Goal: Feedback & Contribution: Submit feedback/report problem

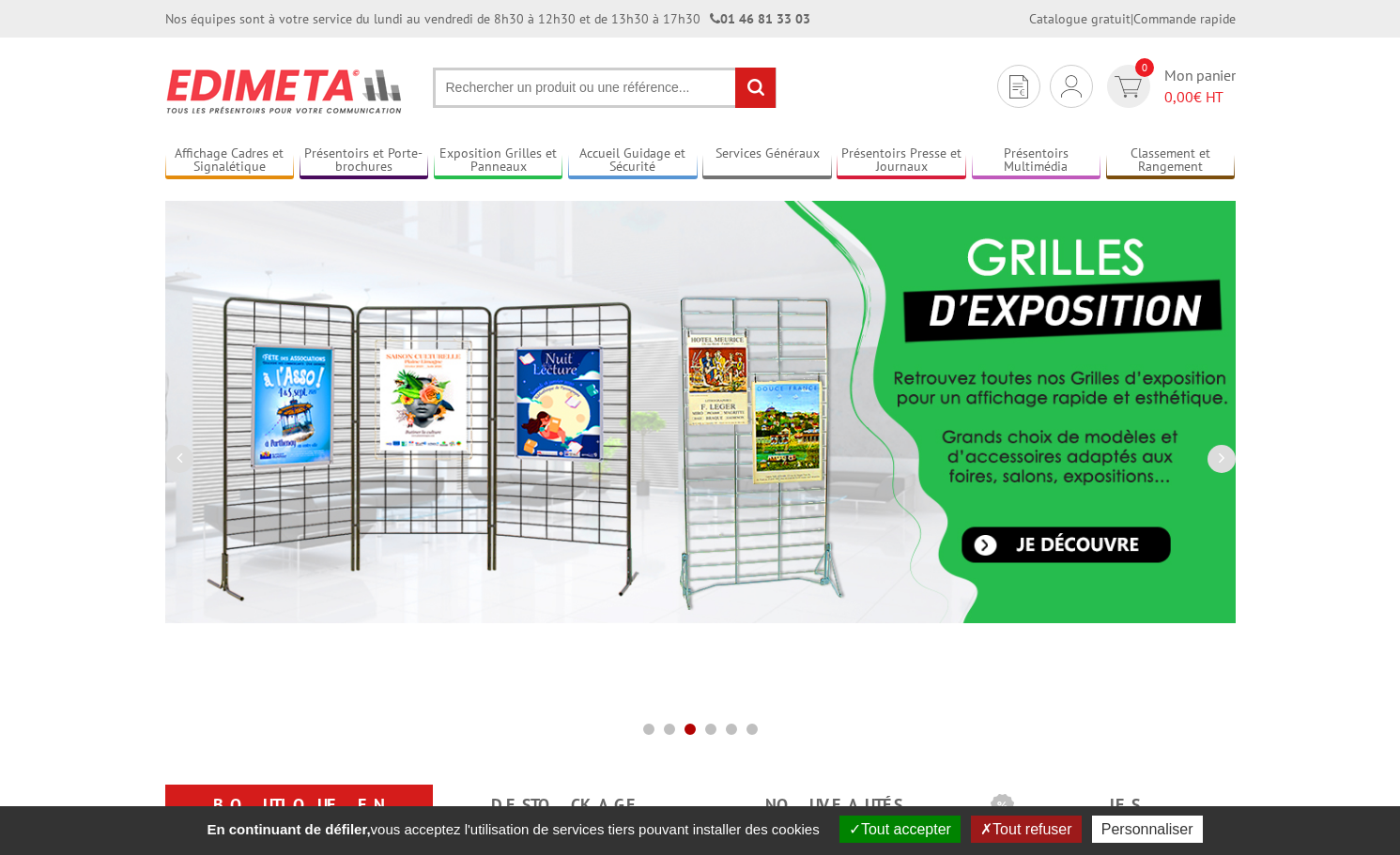
click at [543, 96] on input "text" at bounding box center [604, 87] width 343 height 41
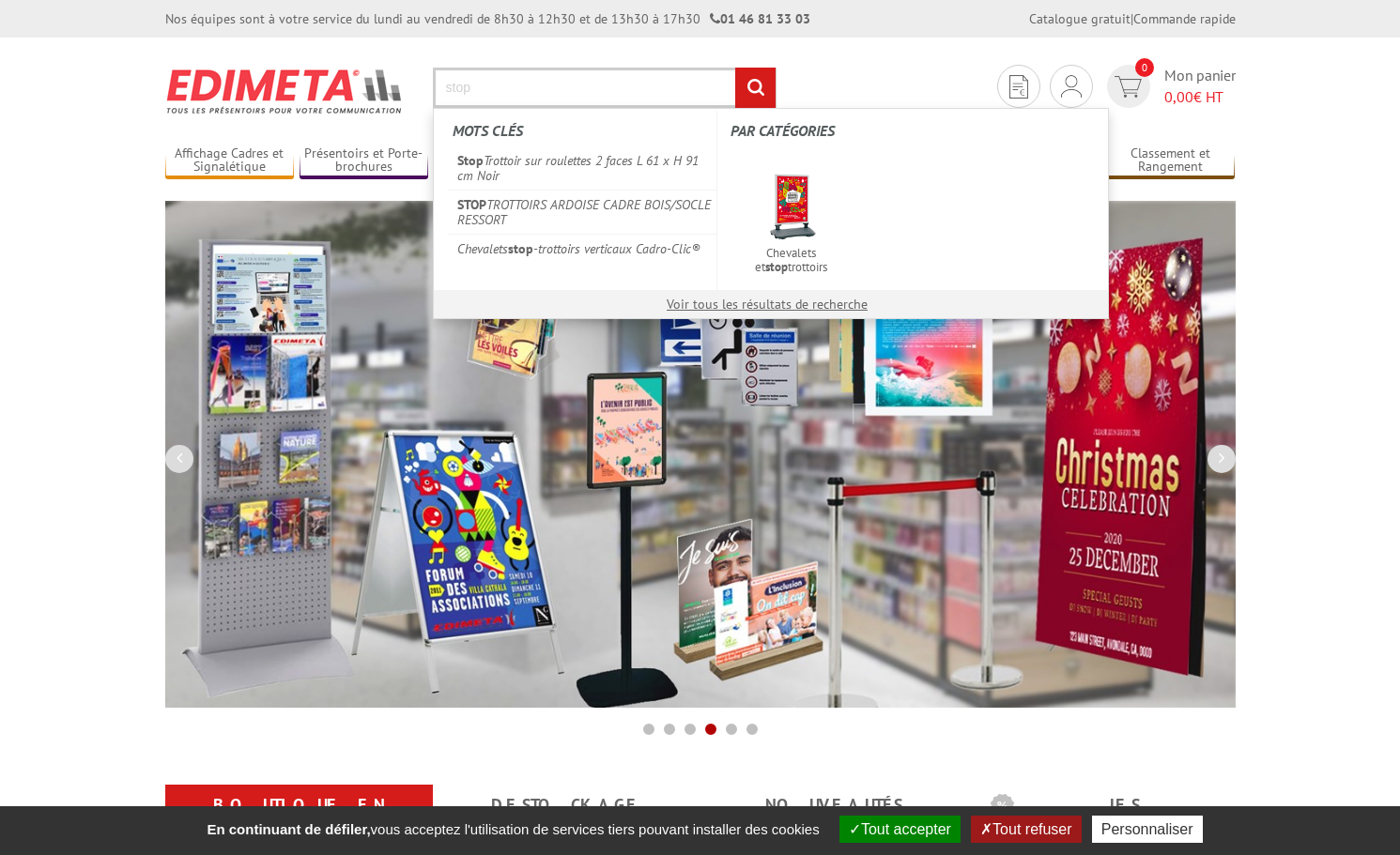
type input "stop"
click at [735, 67] on input "rechercher" at bounding box center [755, 87] width 41 height 41
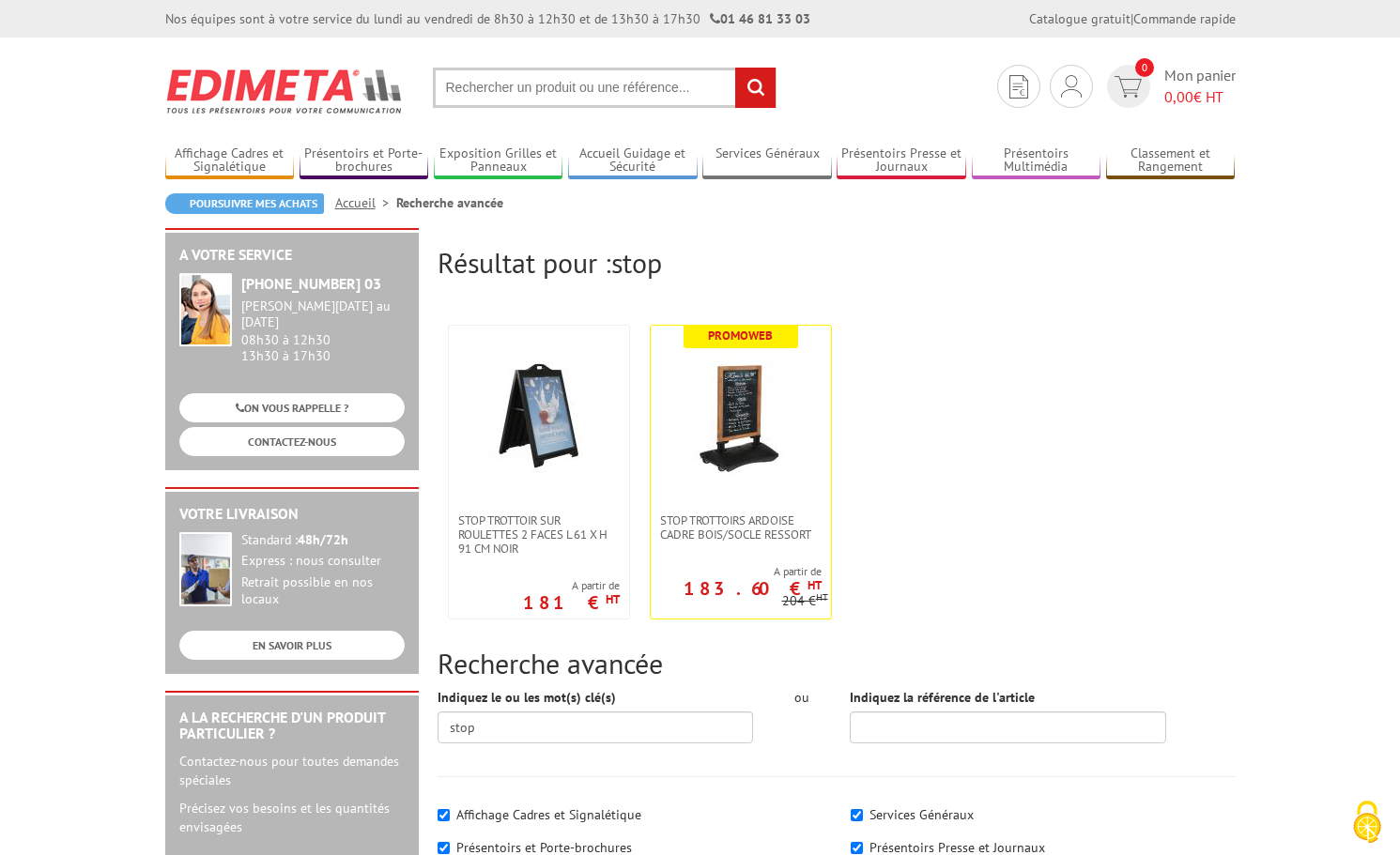
click at [488, 82] on input "text" at bounding box center [604, 87] width 343 height 41
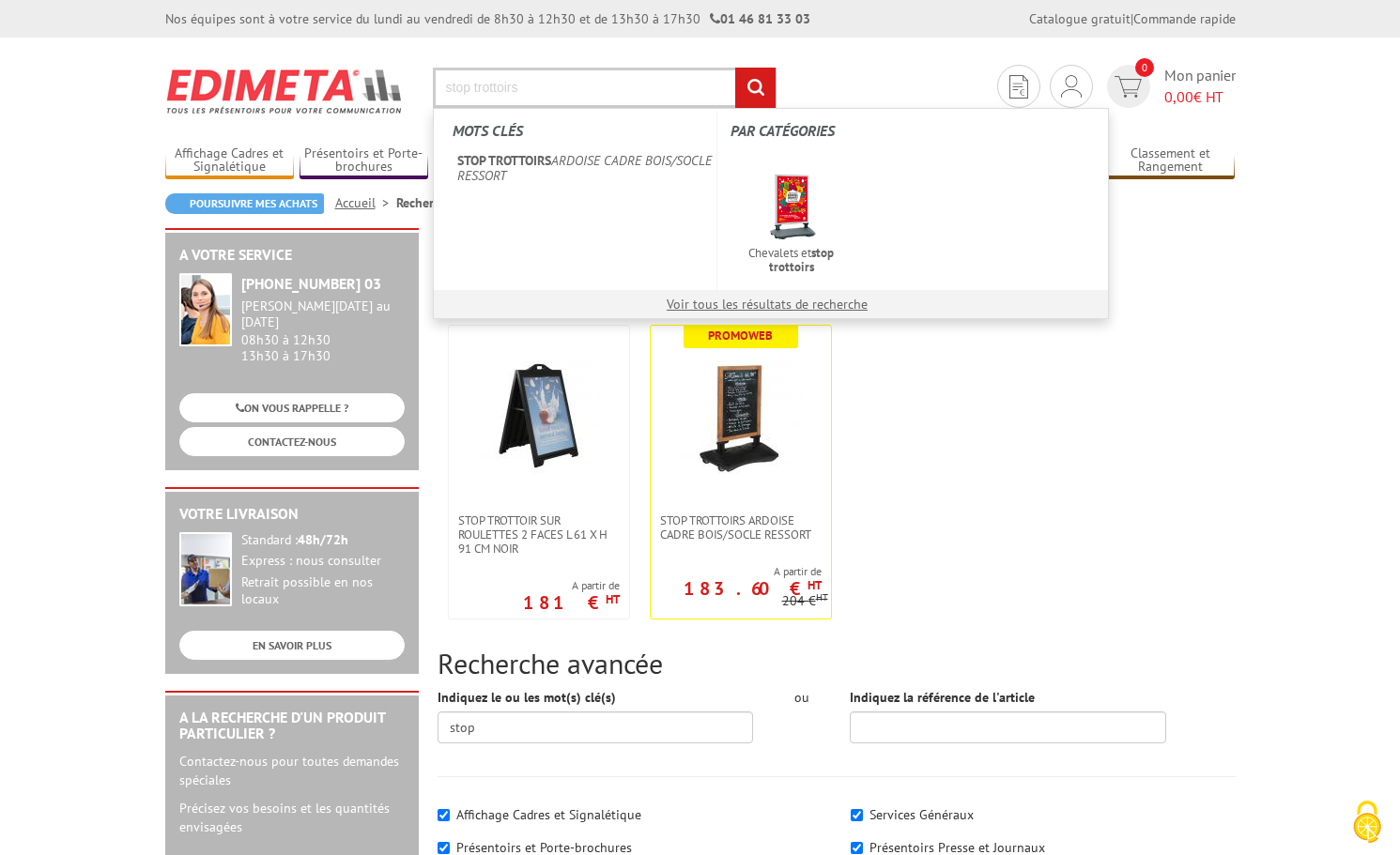
type input "stop trottoirs"
click at [735, 67] on input "rechercher" at bounding box center [755, 87] width 41 height 41
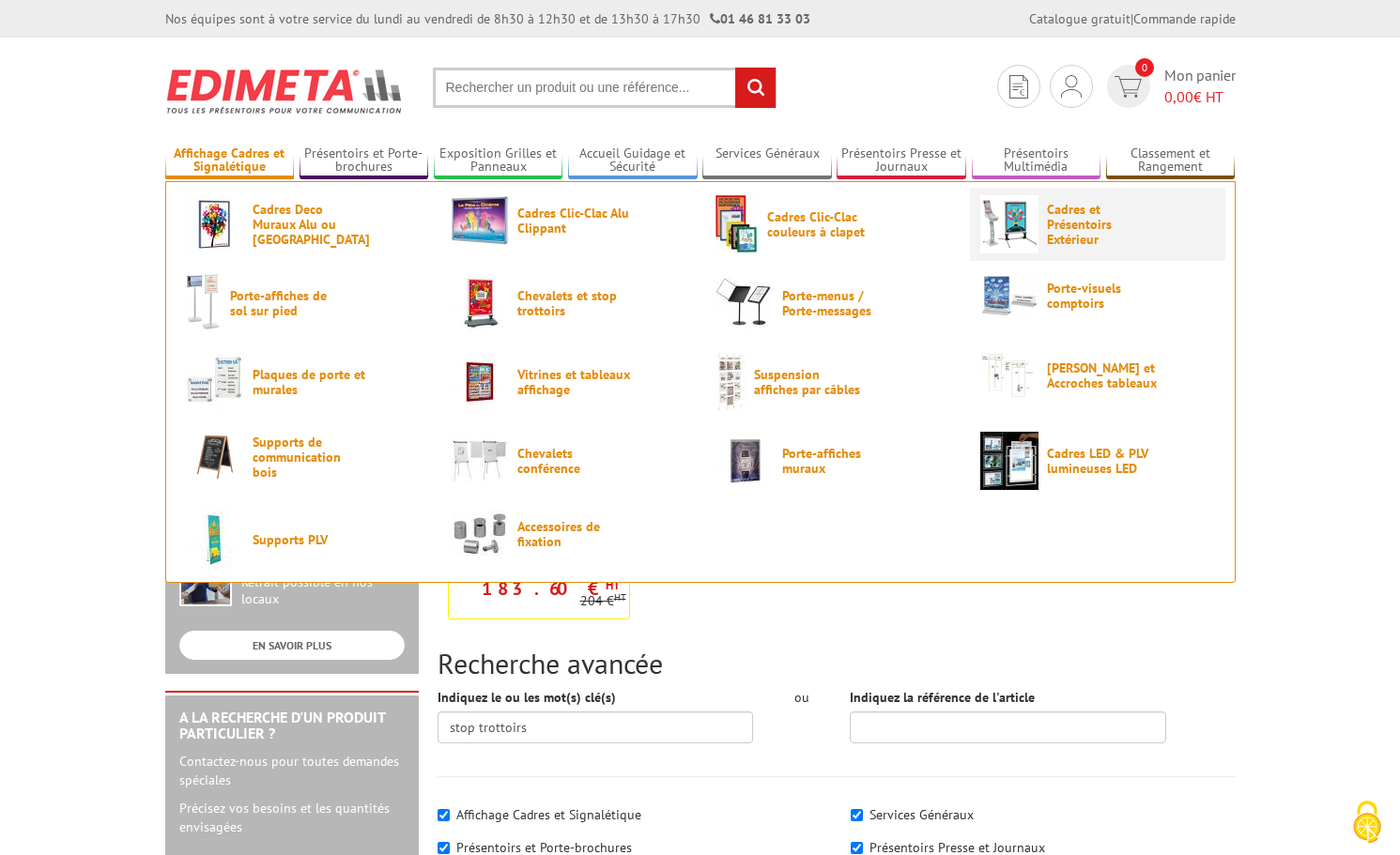
click at [1093, 240] on span "Cadres et Présentoirs Extérieur" at bounding box center [1103, 225] width 113 height 46
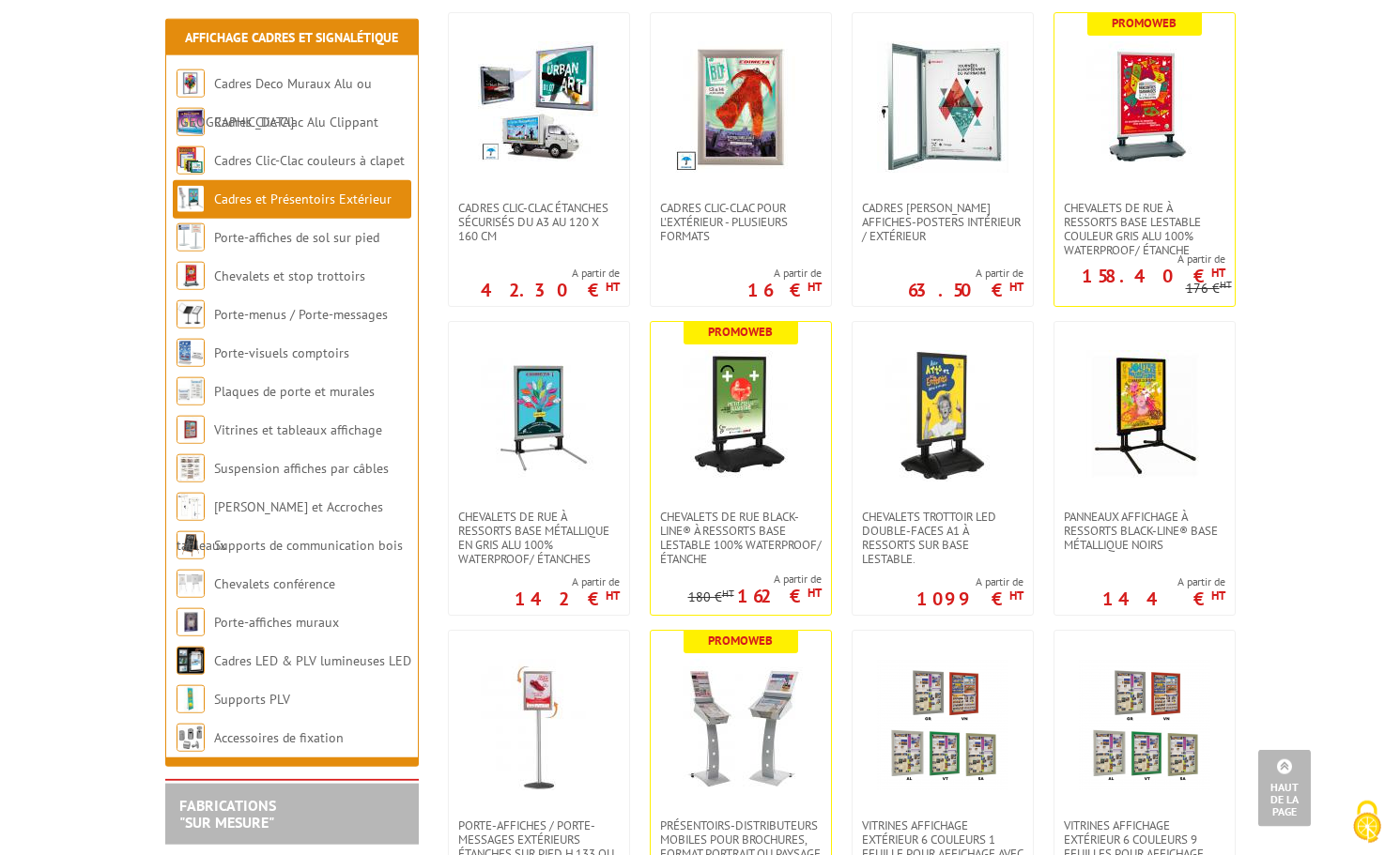
scroll to position [479, 0]
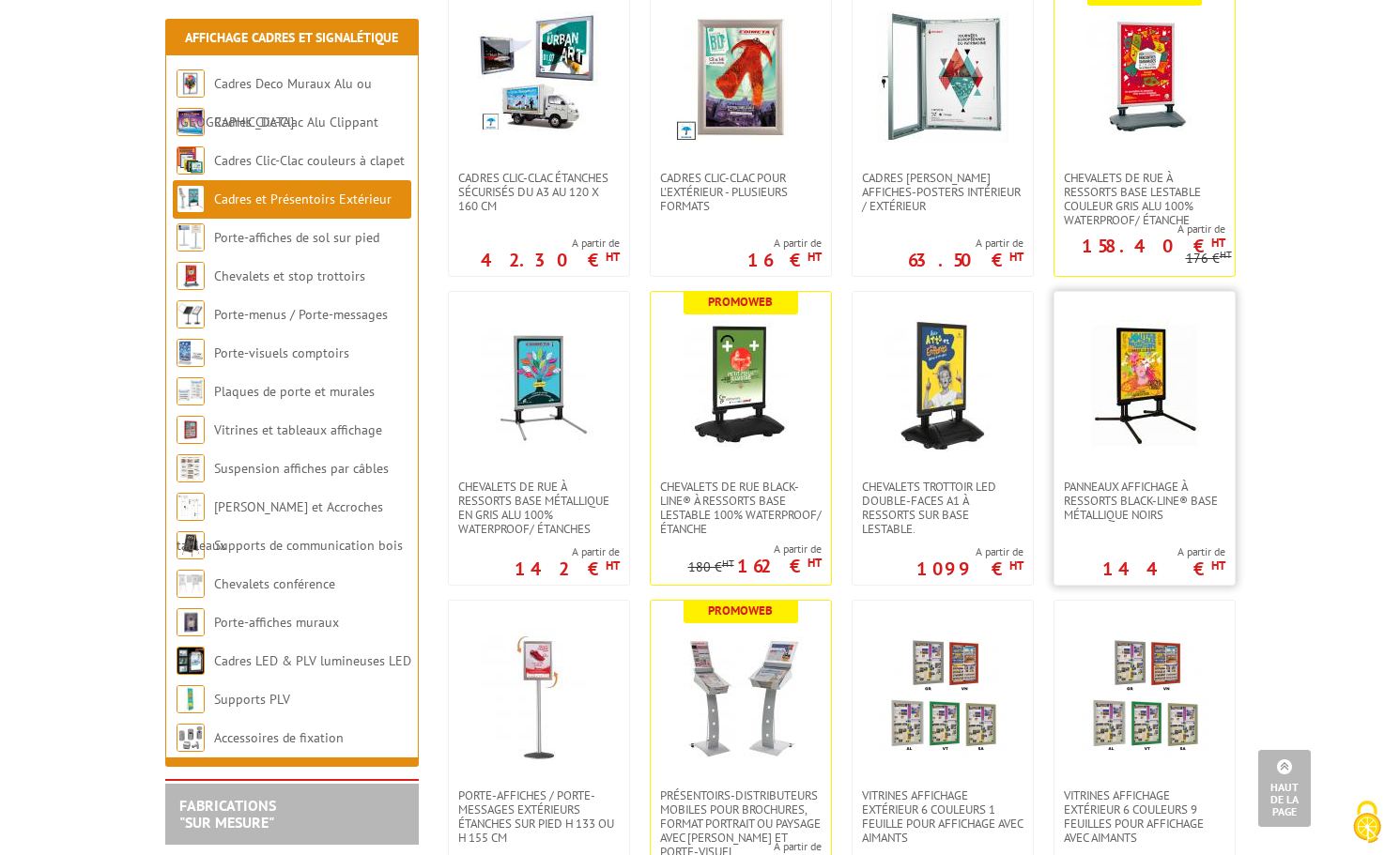
click at [1115, 379] on img at bounding box center [1144, 386] width 132 height 132
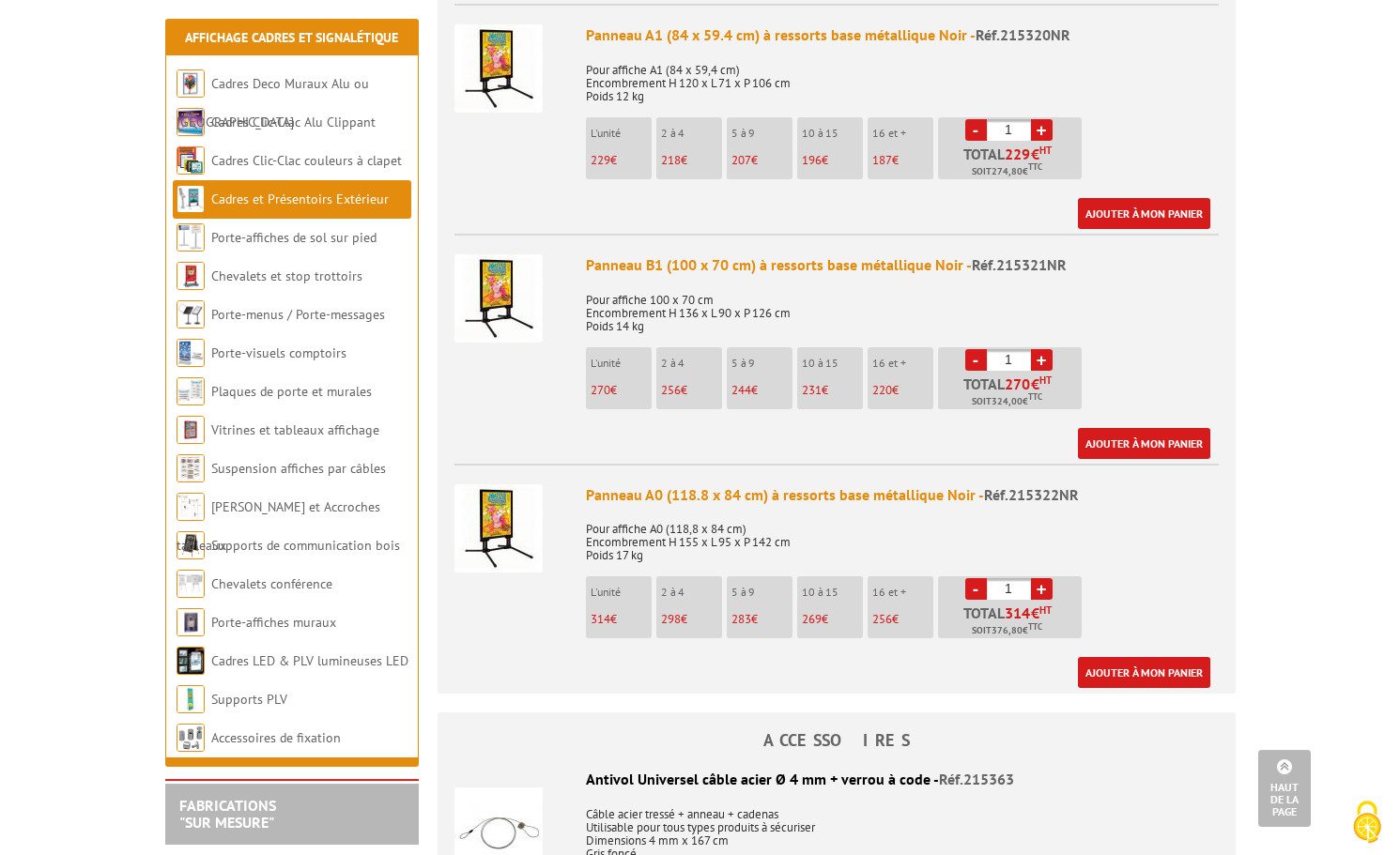
scroll to position [1053, 0]
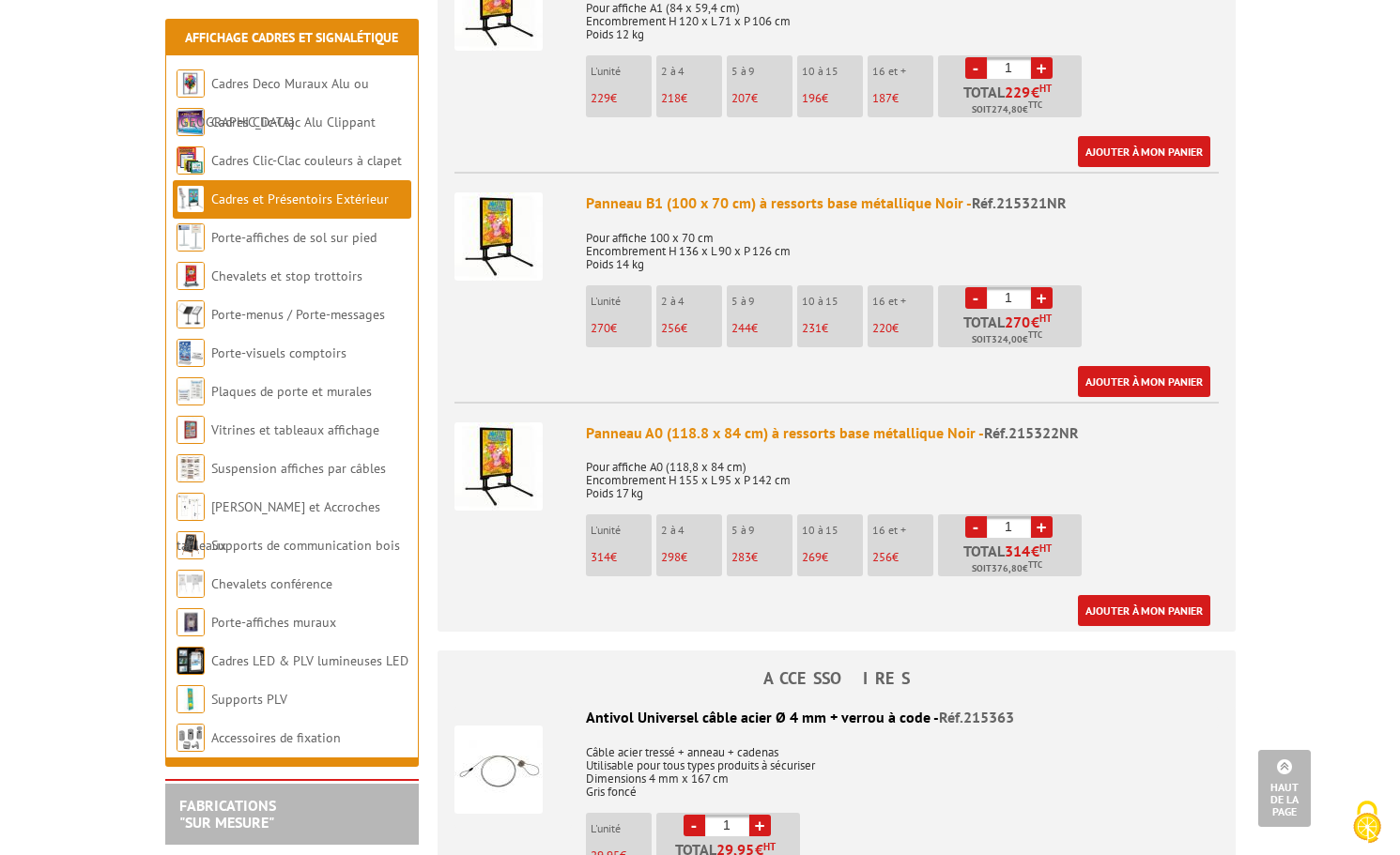
click at [704, 551] on p "298 €" at bounding box center [692, 557] width 61 height 13
click at [1046, 517] on link "+" at bounding box center [1042, 527] width 22 height 22
type input "3"
click at [1145, 595] on link "Ajouter à mon panier" at bounding box center [1144, 610] width 133 height 31
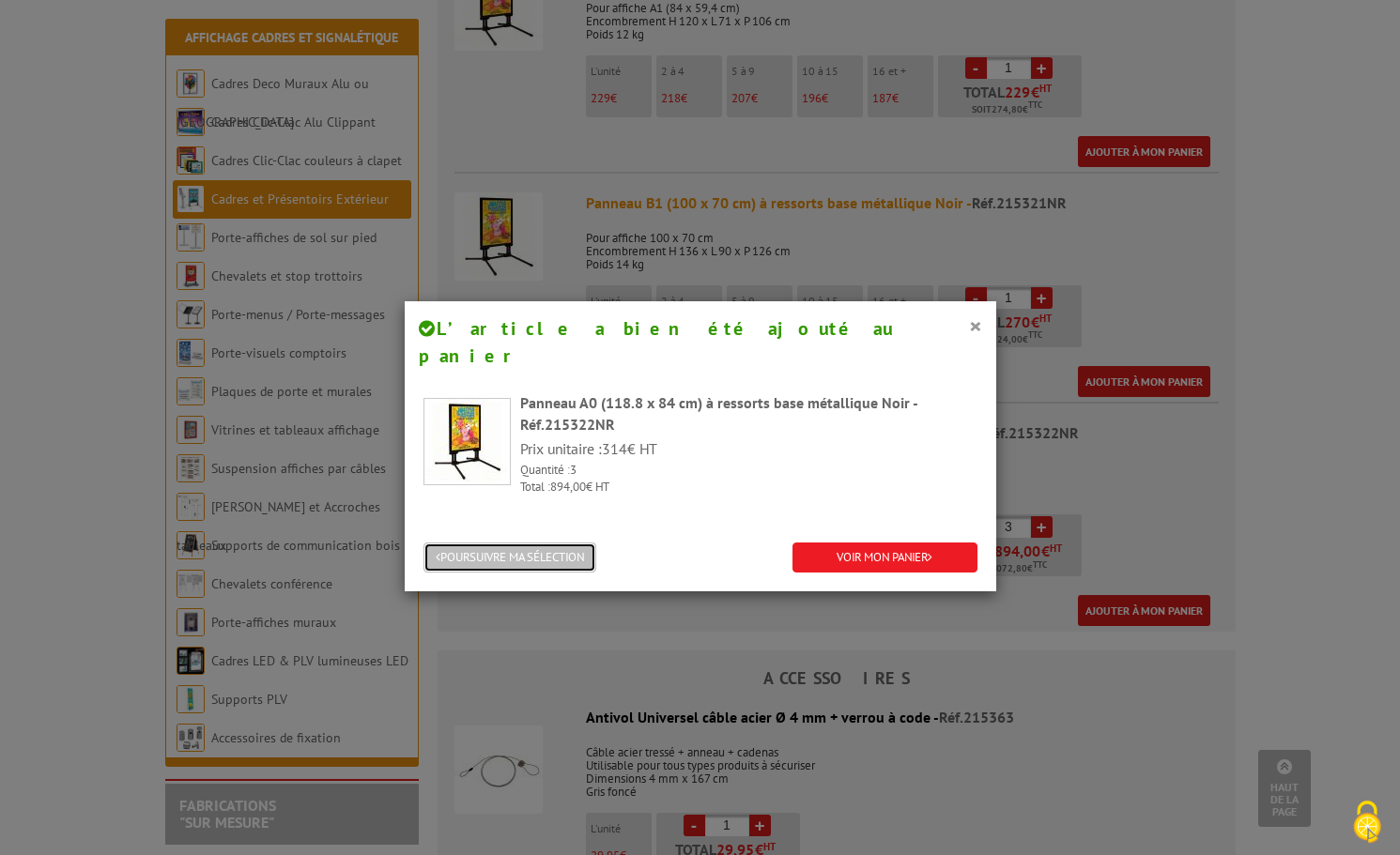
click at [535, 542] on button "POURSUIVRE MA SÉLECTION" at bounding box center [510, 557] width 173 height 31
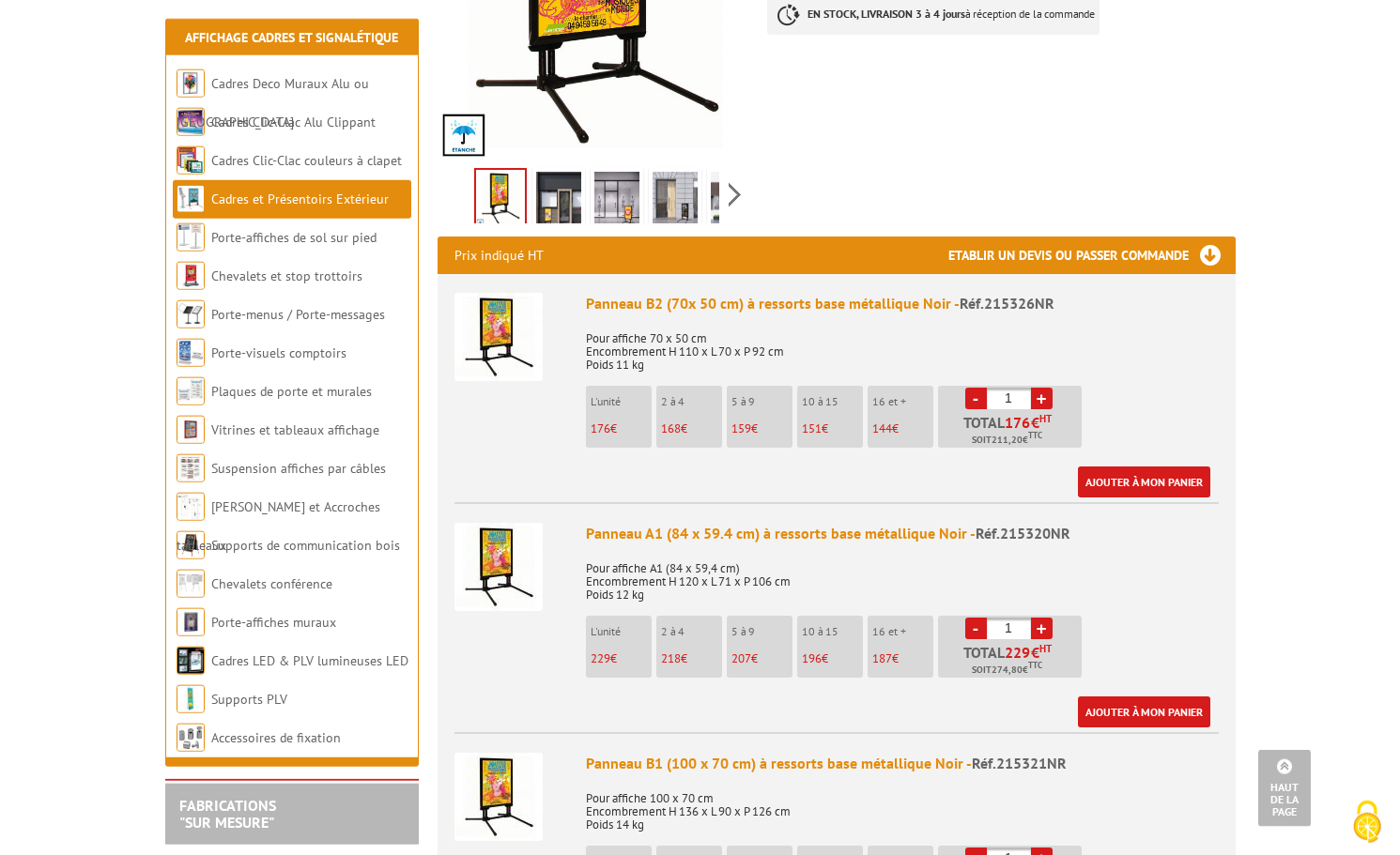
scroll to position [383, 0]
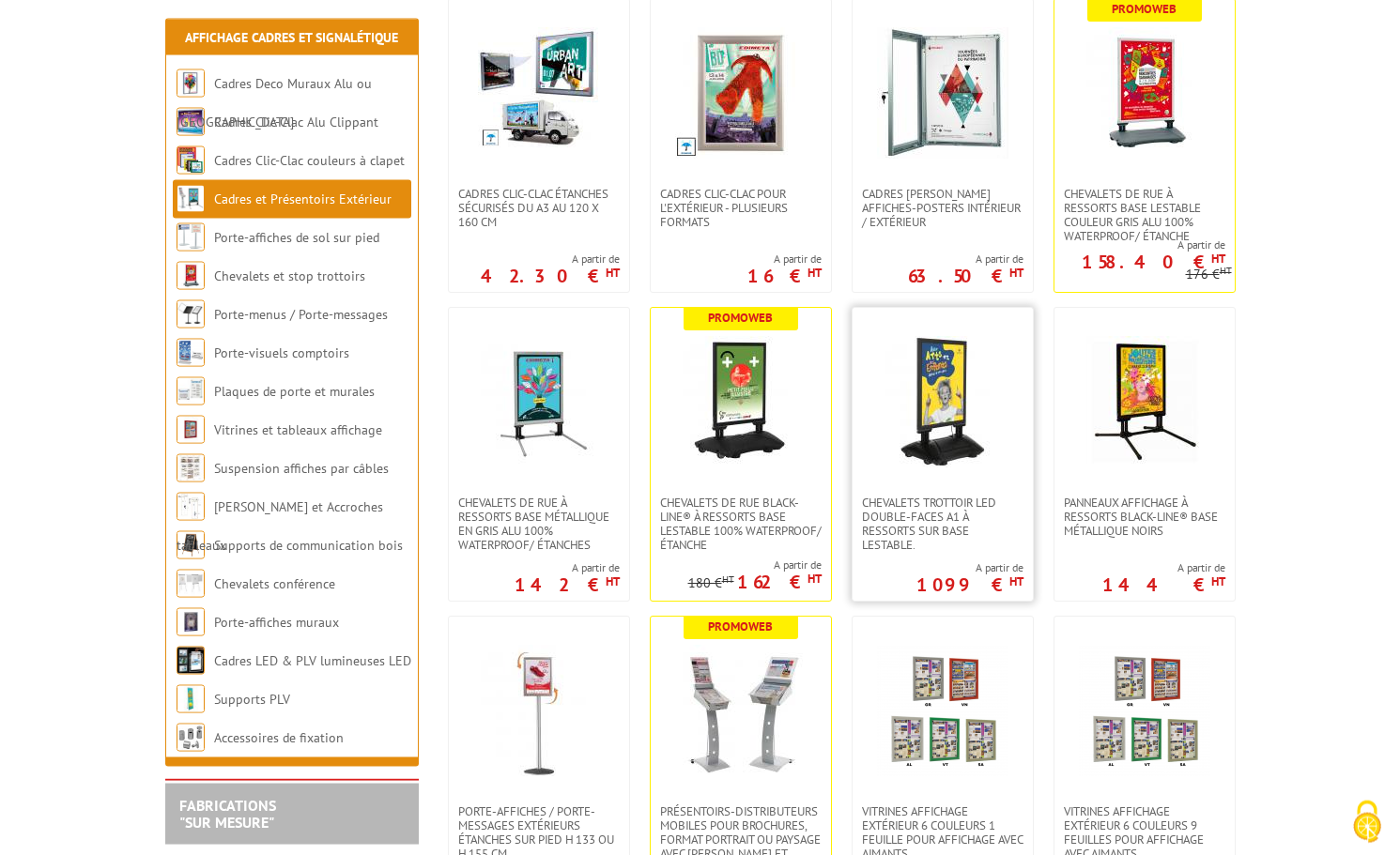
scroll to position [479, 0]
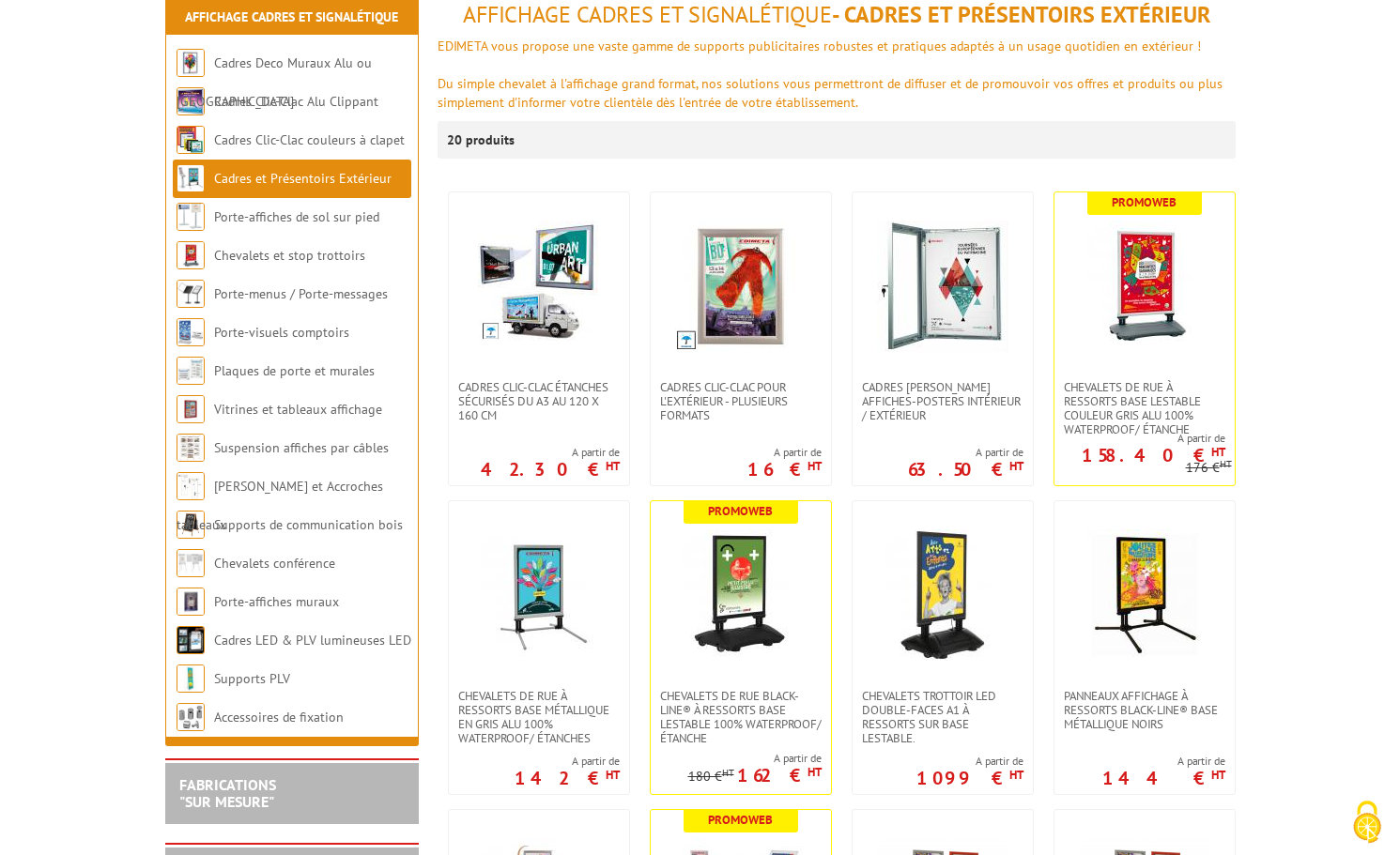
scroll to position [287, 0]
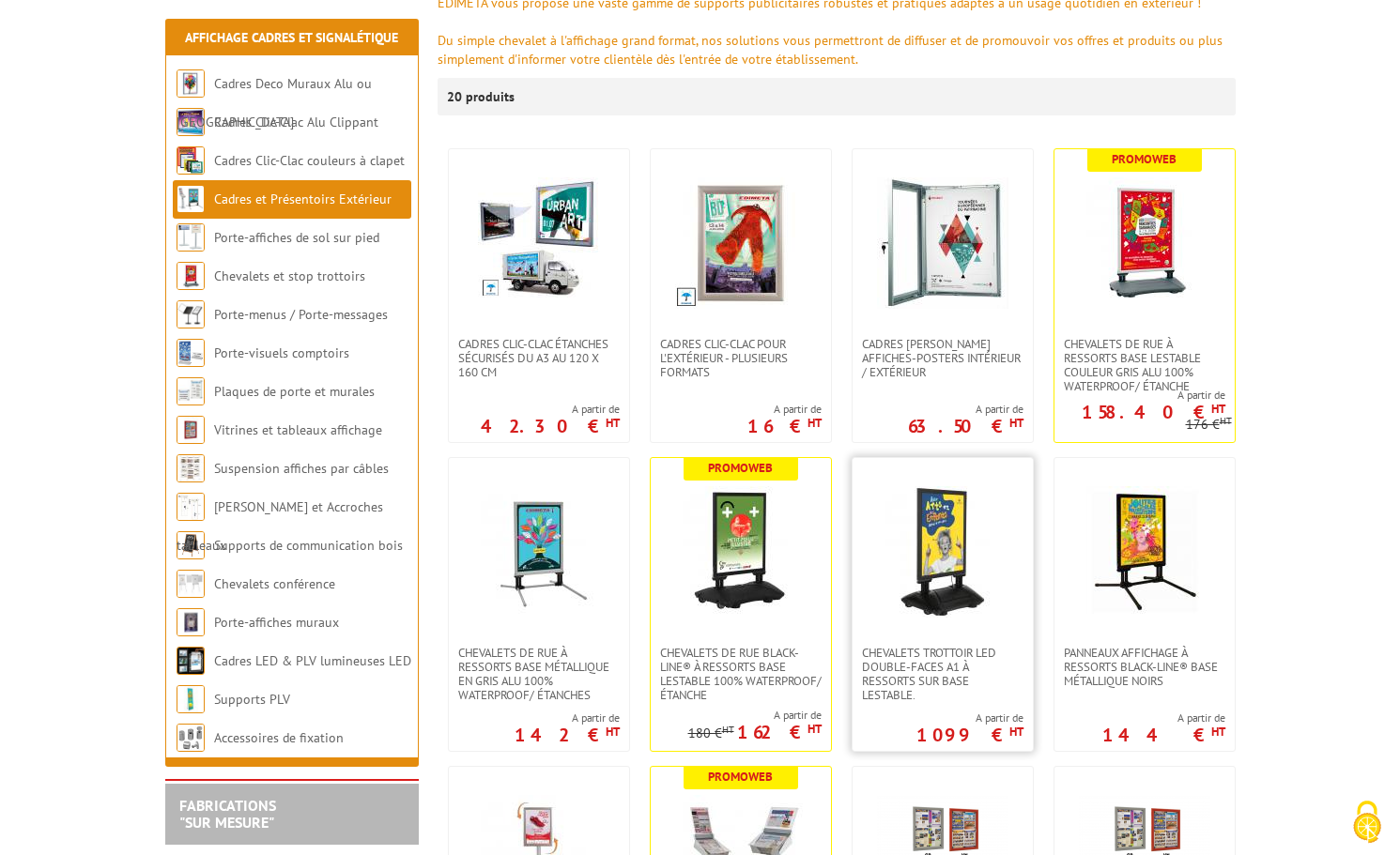
click at [961, 581] on img at bounding box center [942, 551] width 132 height 132
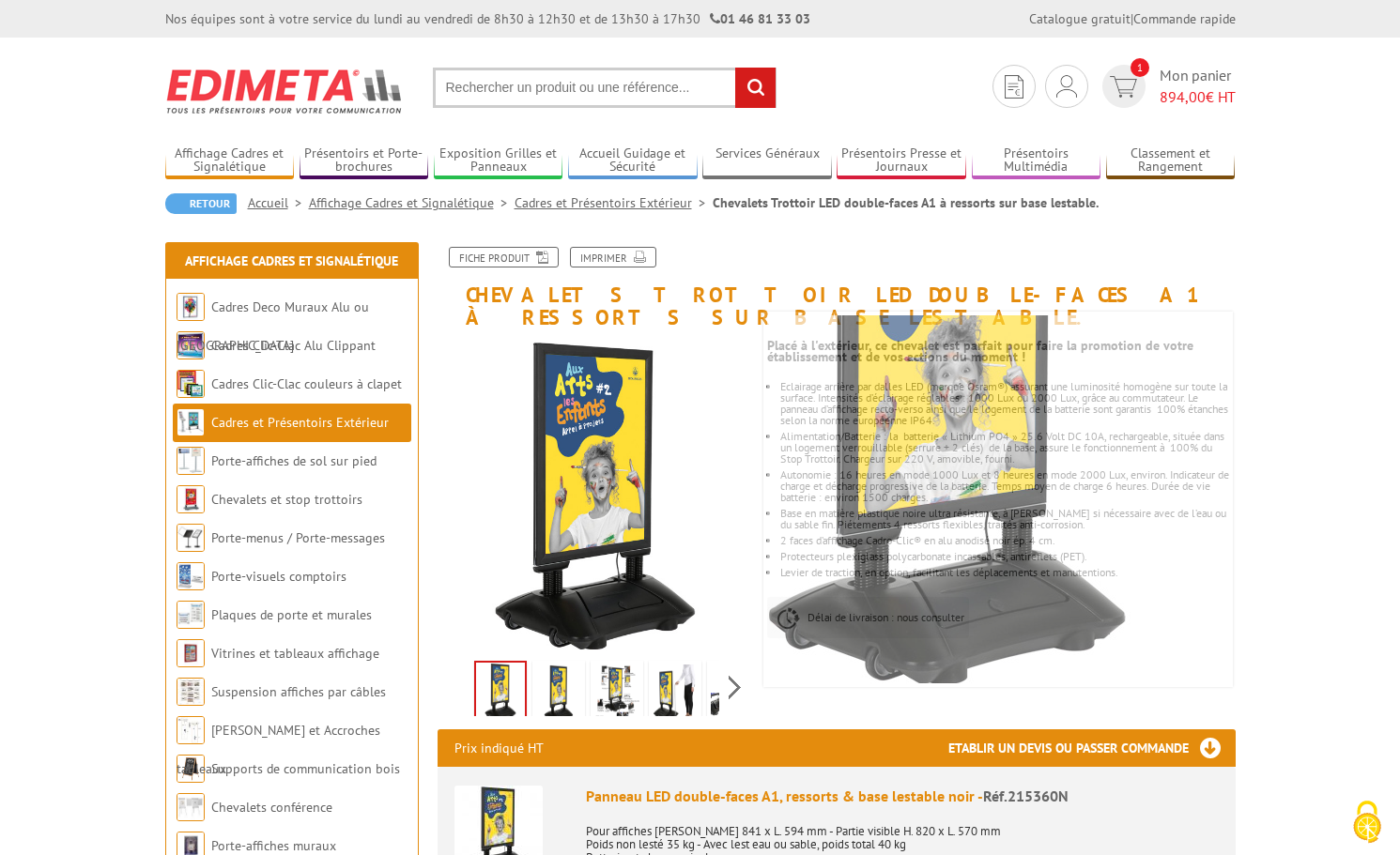
click at [718, 682] on img at bounding box center [733, 694] width 46 height 58
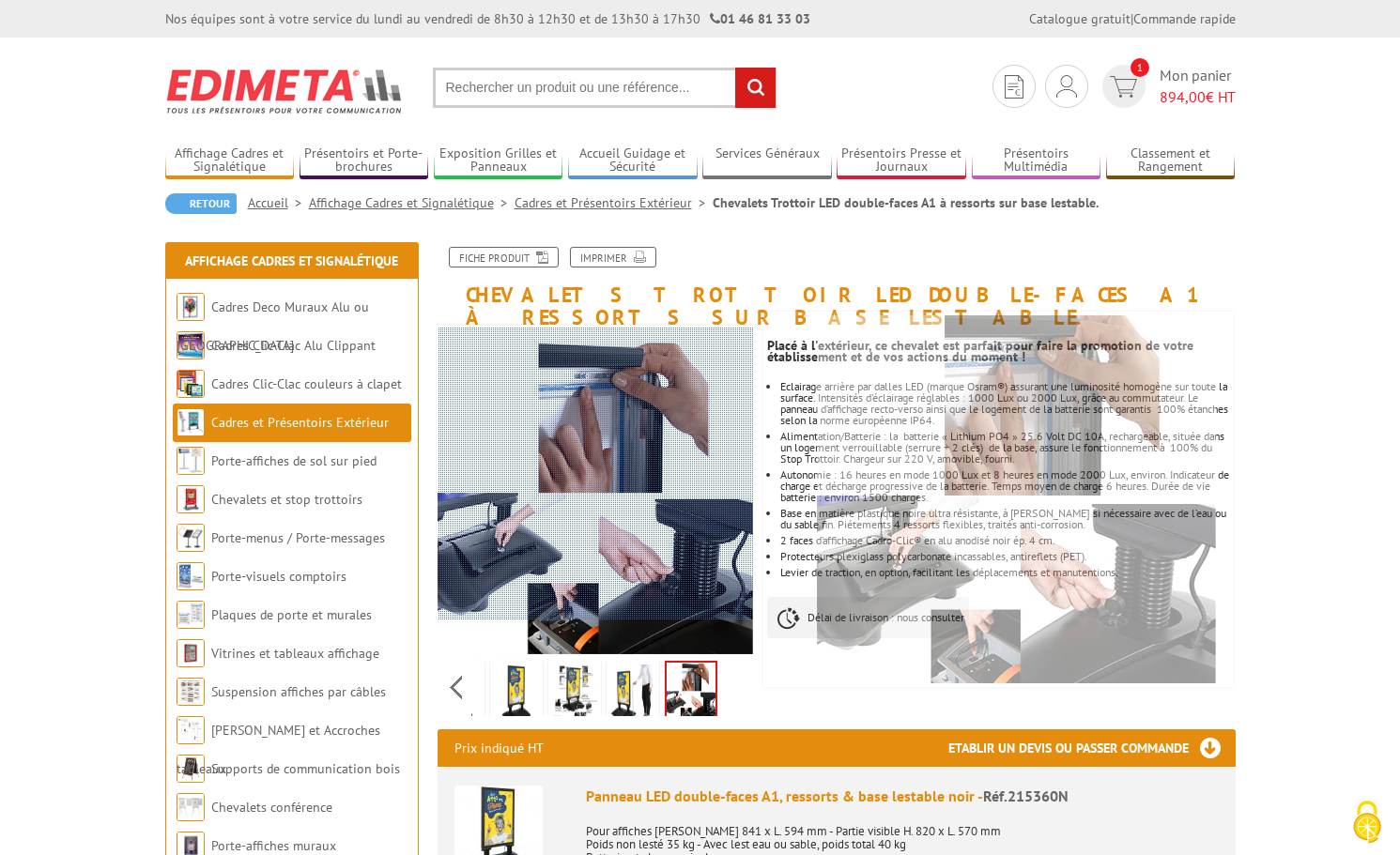
click at [637, 474] on div at bounding box center [571, 473] width 366 height 292
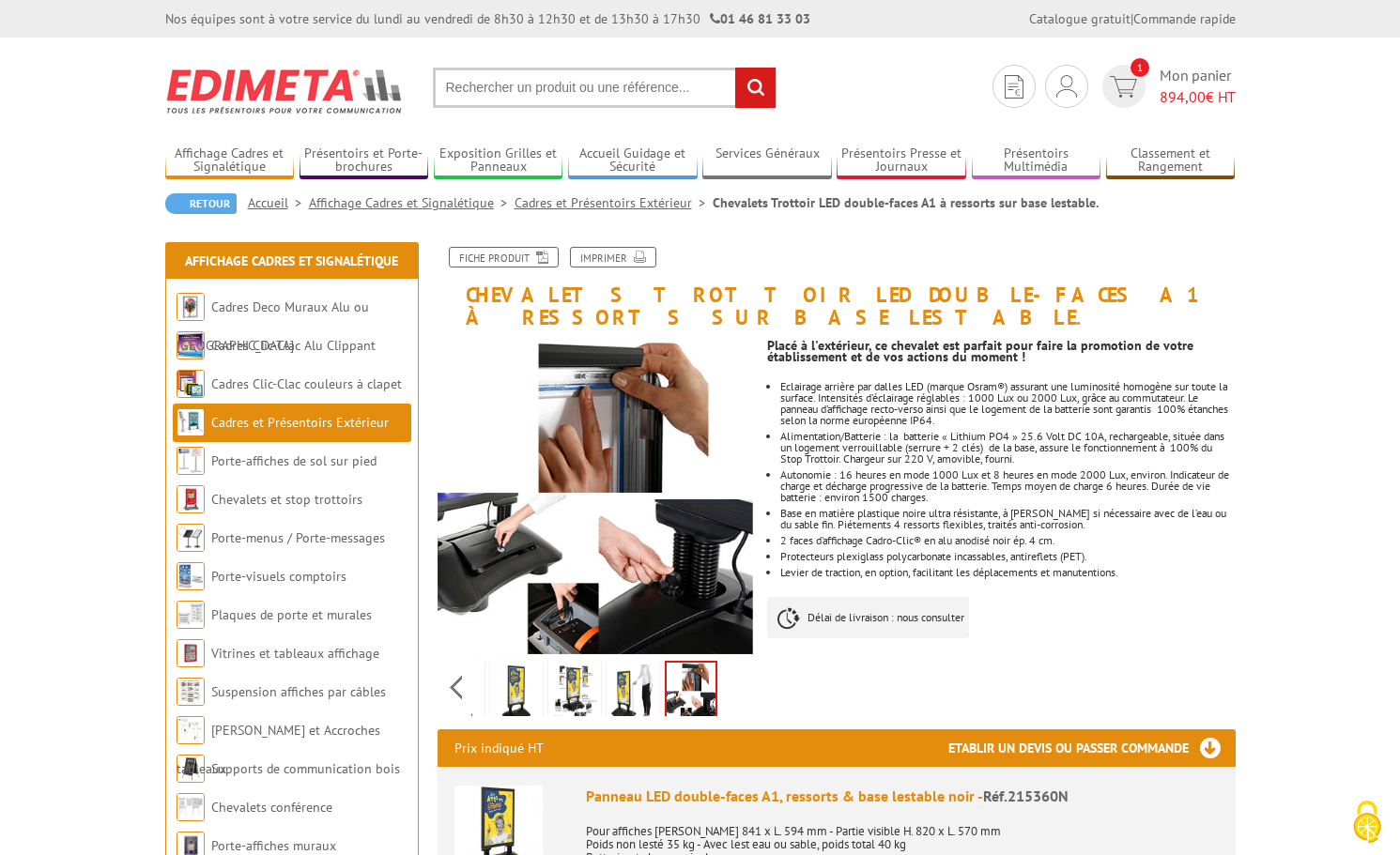
click at [563, 673] on img at bounding box center [575, 694] width 46 height 58
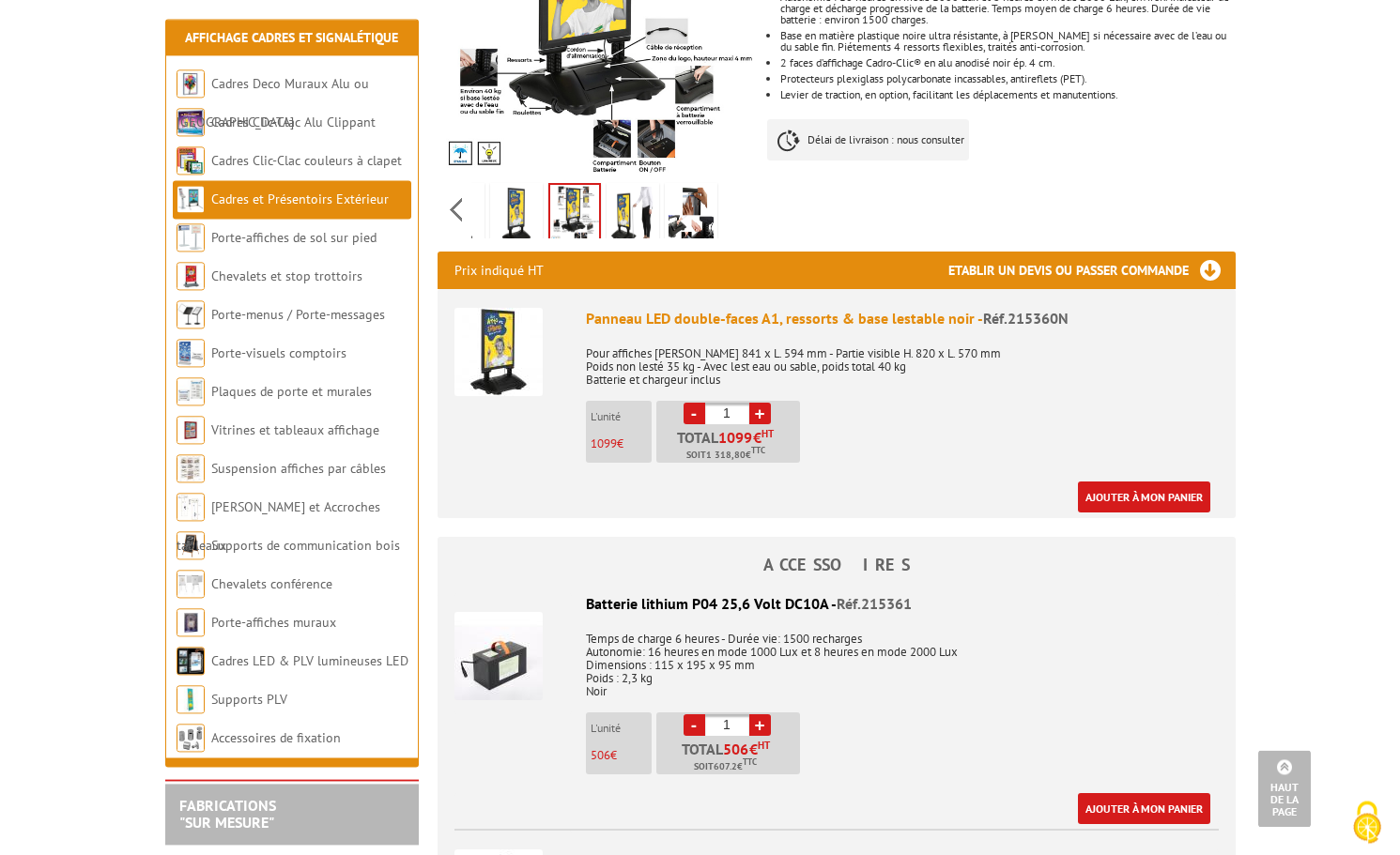
scroll to position [479, 0]
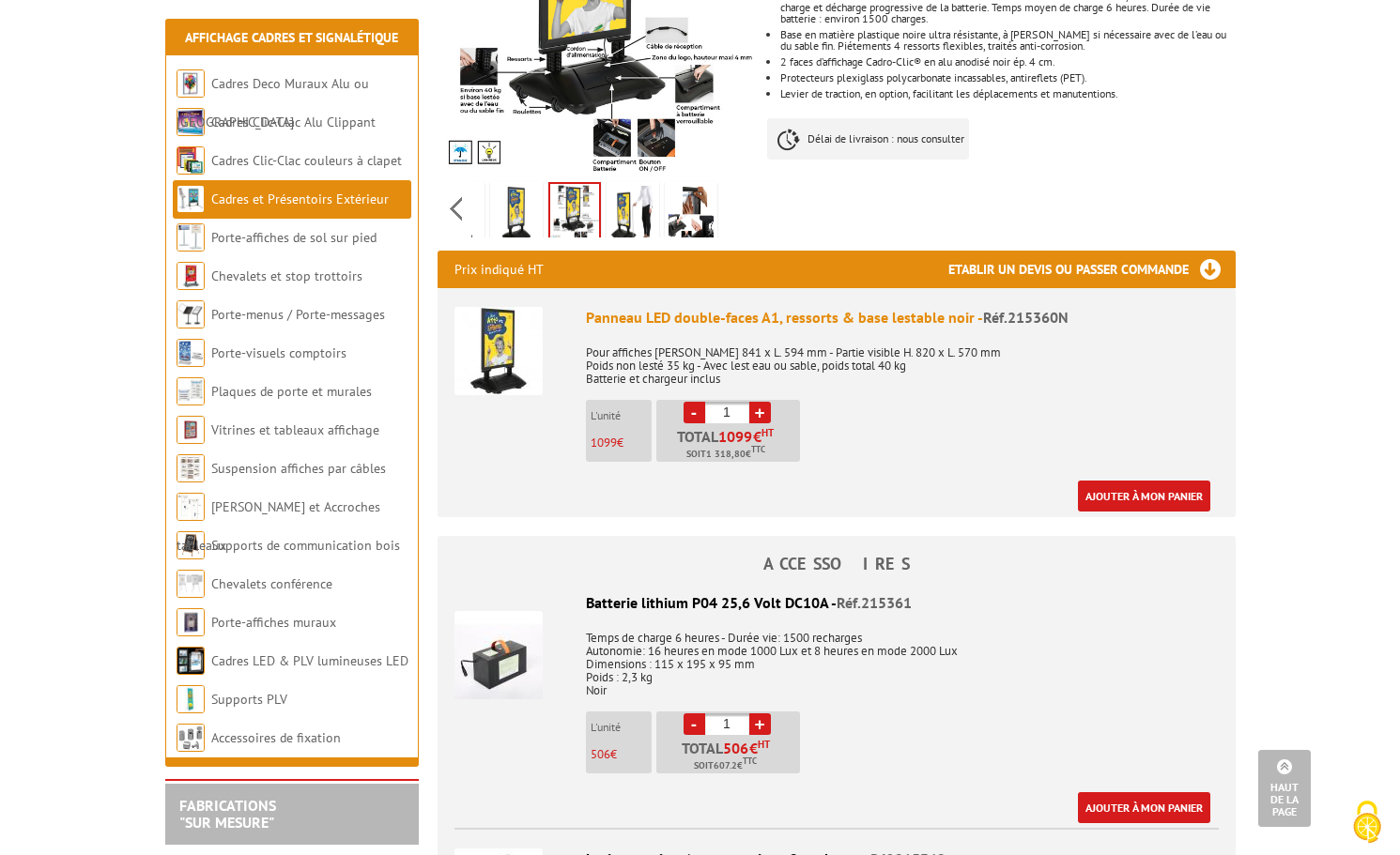
click at [761, 402] on link "+" at bounding box center [760, 413] width 22 height 22
click at [693, 402] on link "-" at bounding box center [695, 413] width 22 height 22
type input "1"
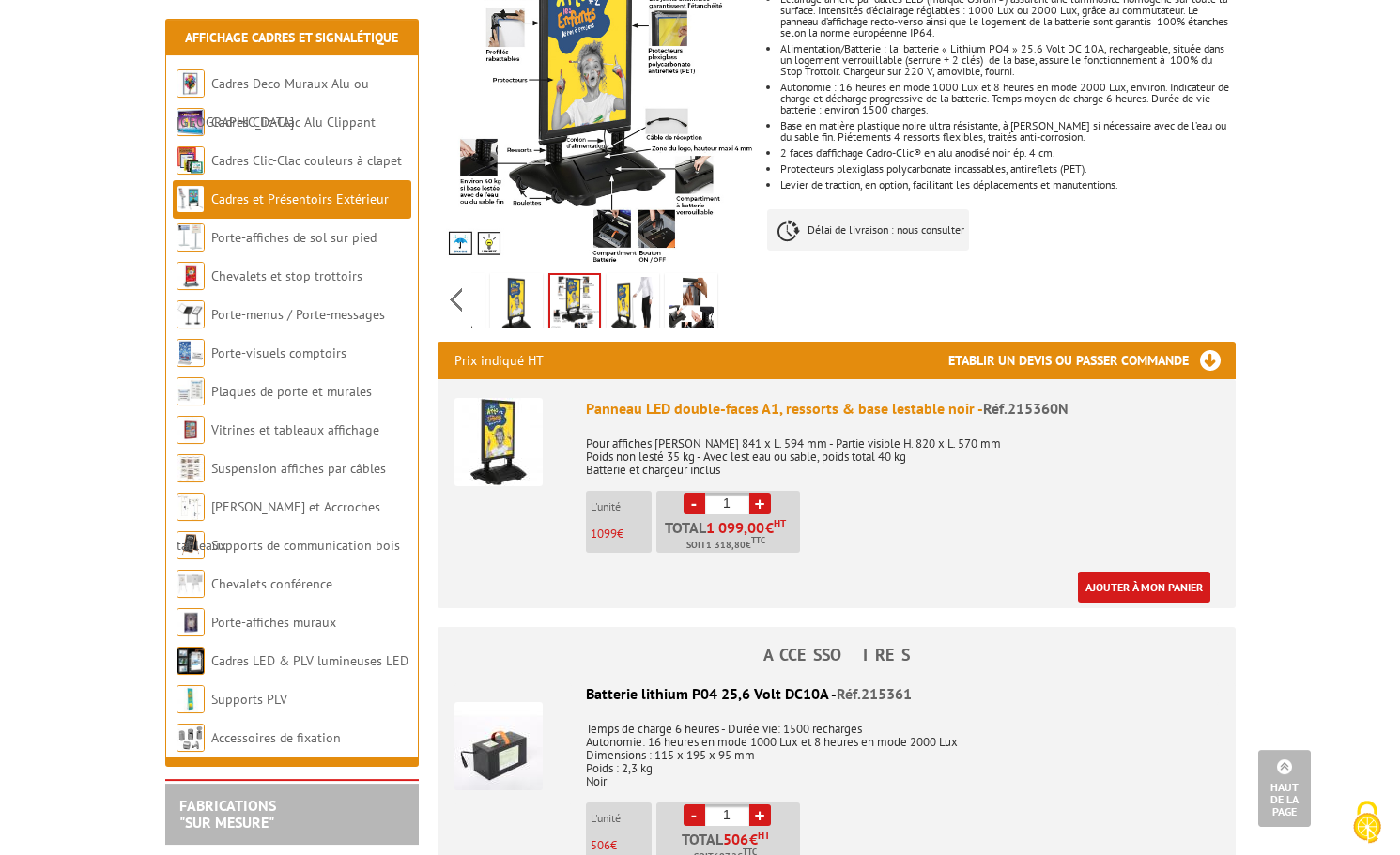
scroll to position [383, 0]
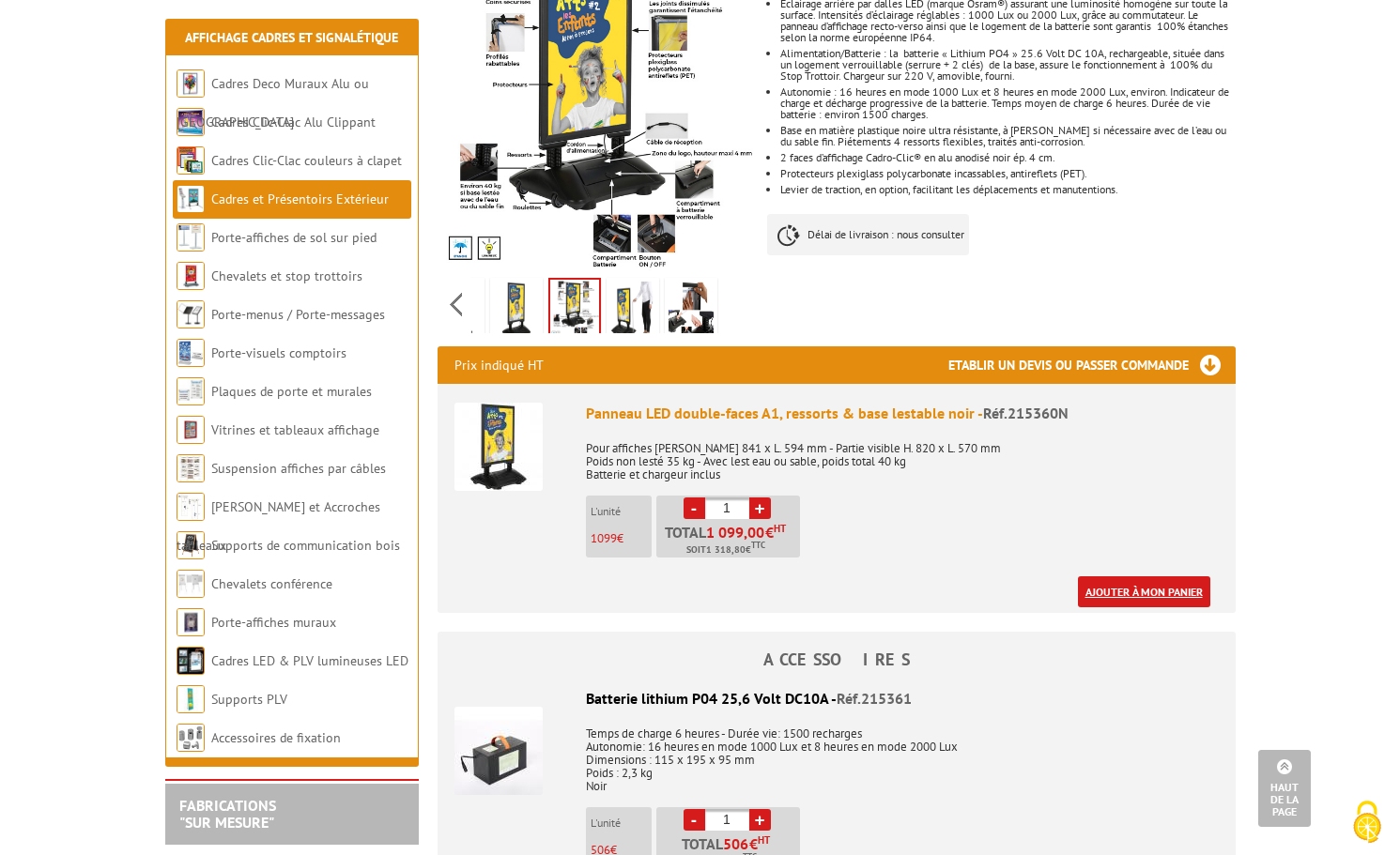
click at [1137, 577] on link "Ajouter à mon panier" at bounding box center [1144, 592] width 133 height 31
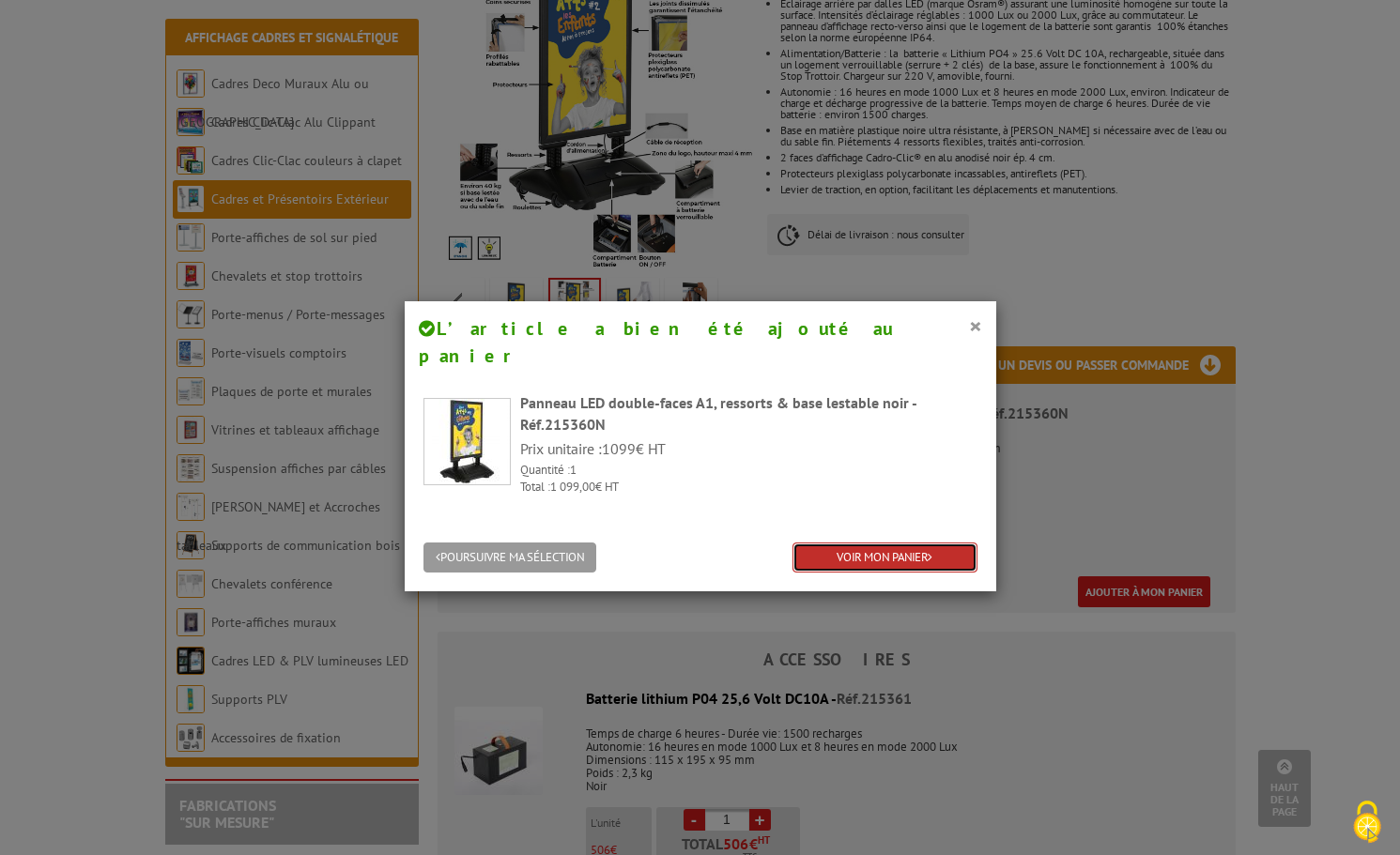
click at [932, 542] on link "VOIR MON PANIER" at bounding box center [885, 557] width 185 height 31
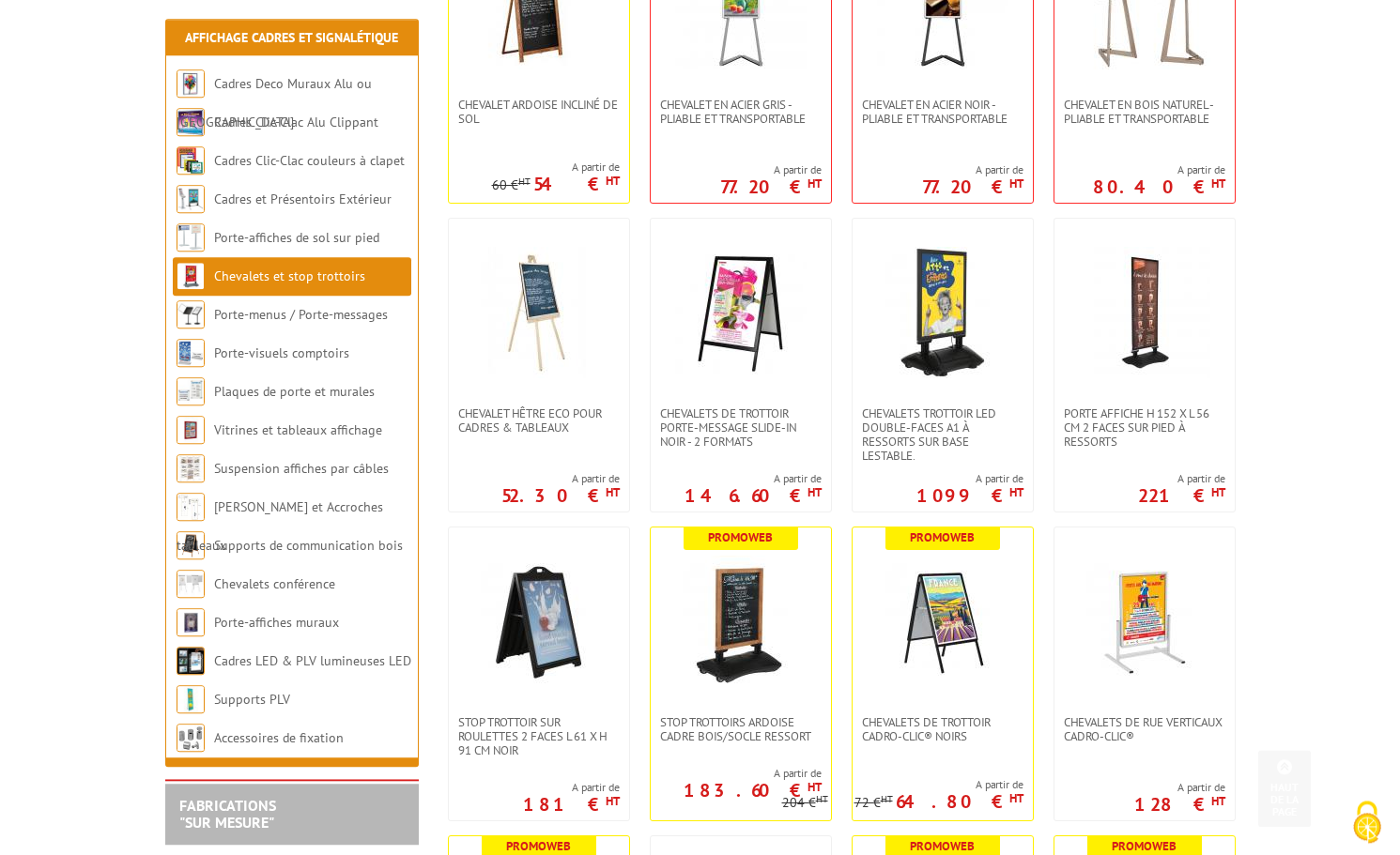
scroll to position [575, 0]
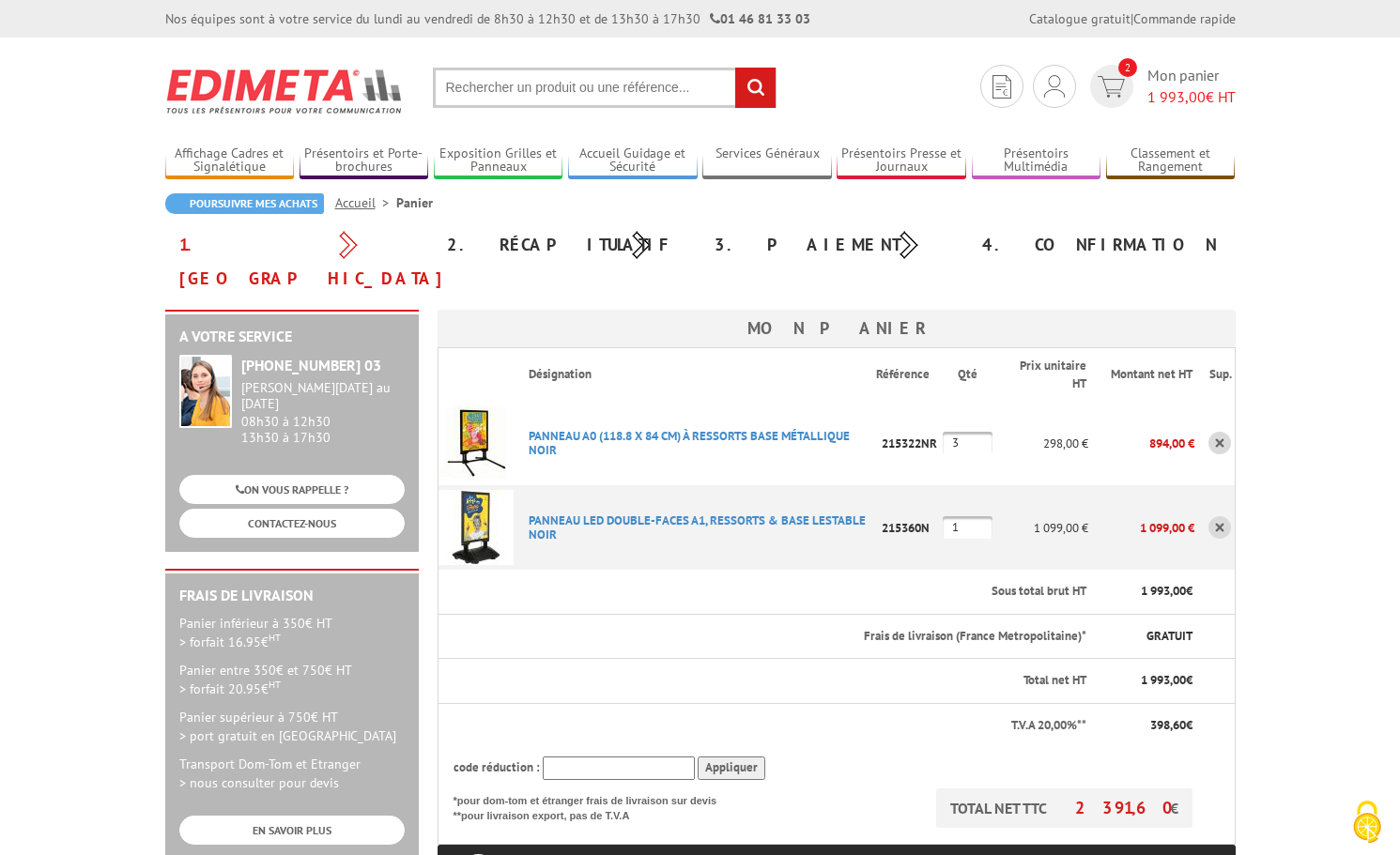
type input "[PERSON_NAME][EMAIL_ADDRESS][DOMAIN_NAME]"
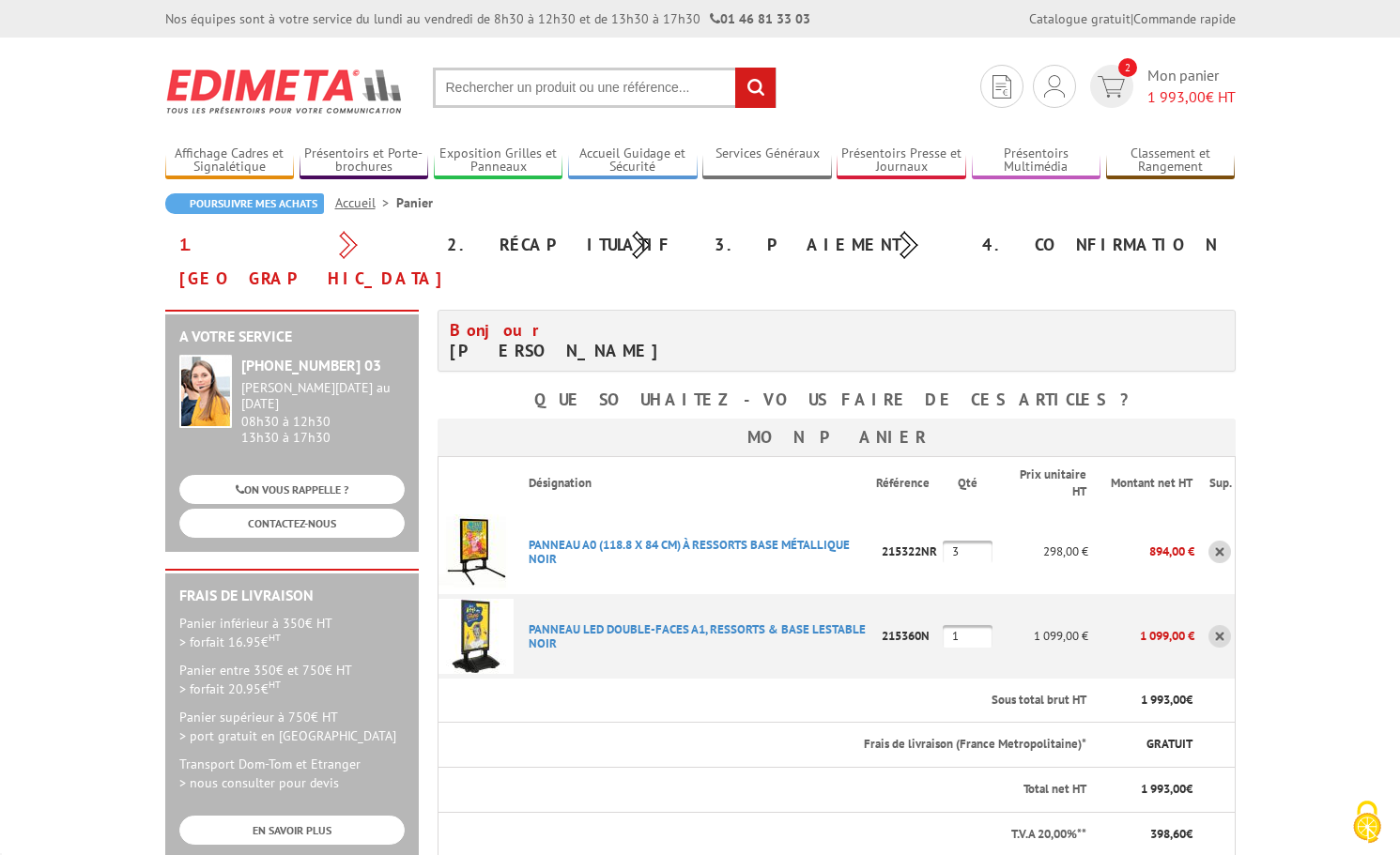
scroll to position [96, 0]
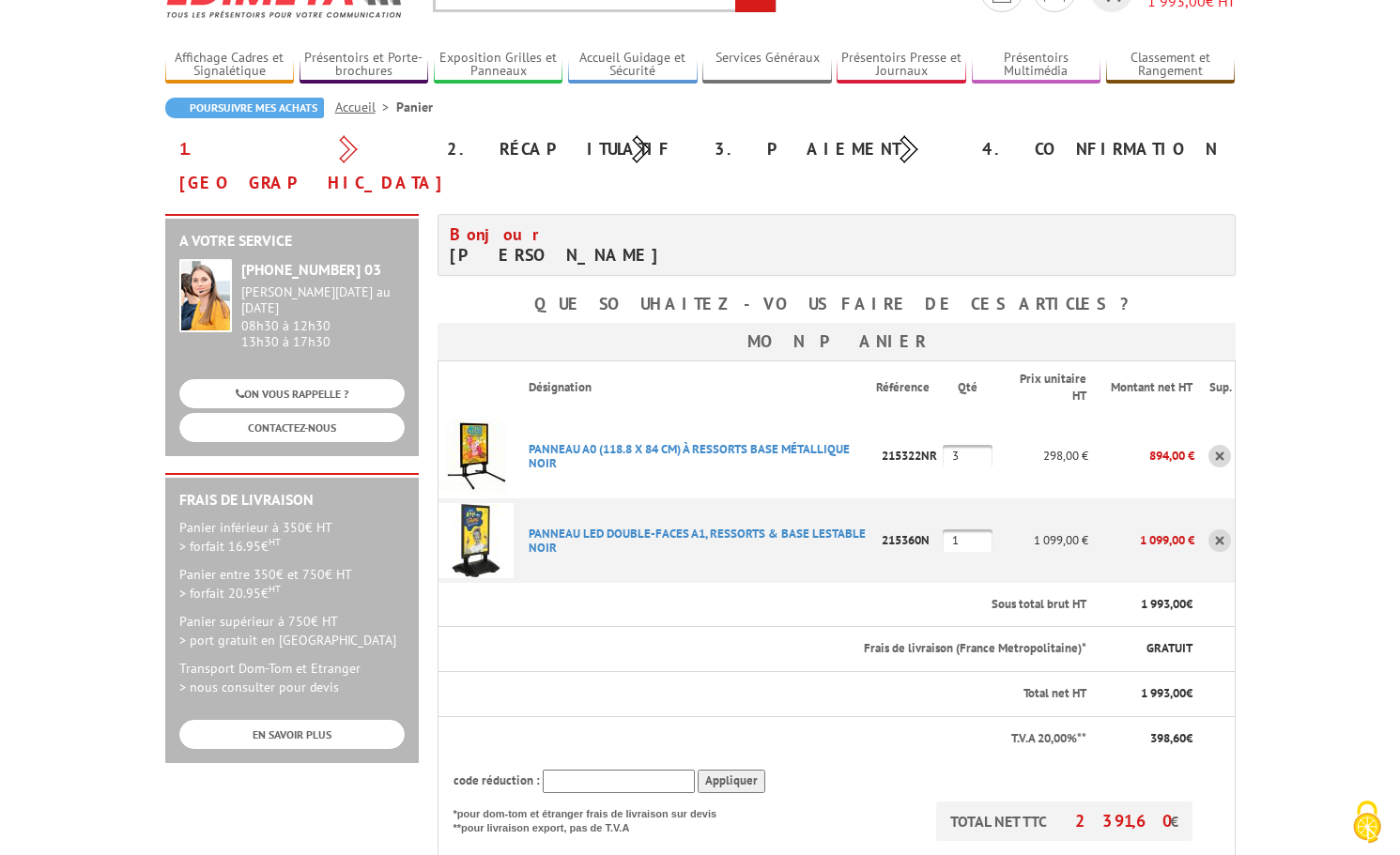
click at [743, 672] on th "Total net HT" at bounding box center [762, 695] width 650 height 46
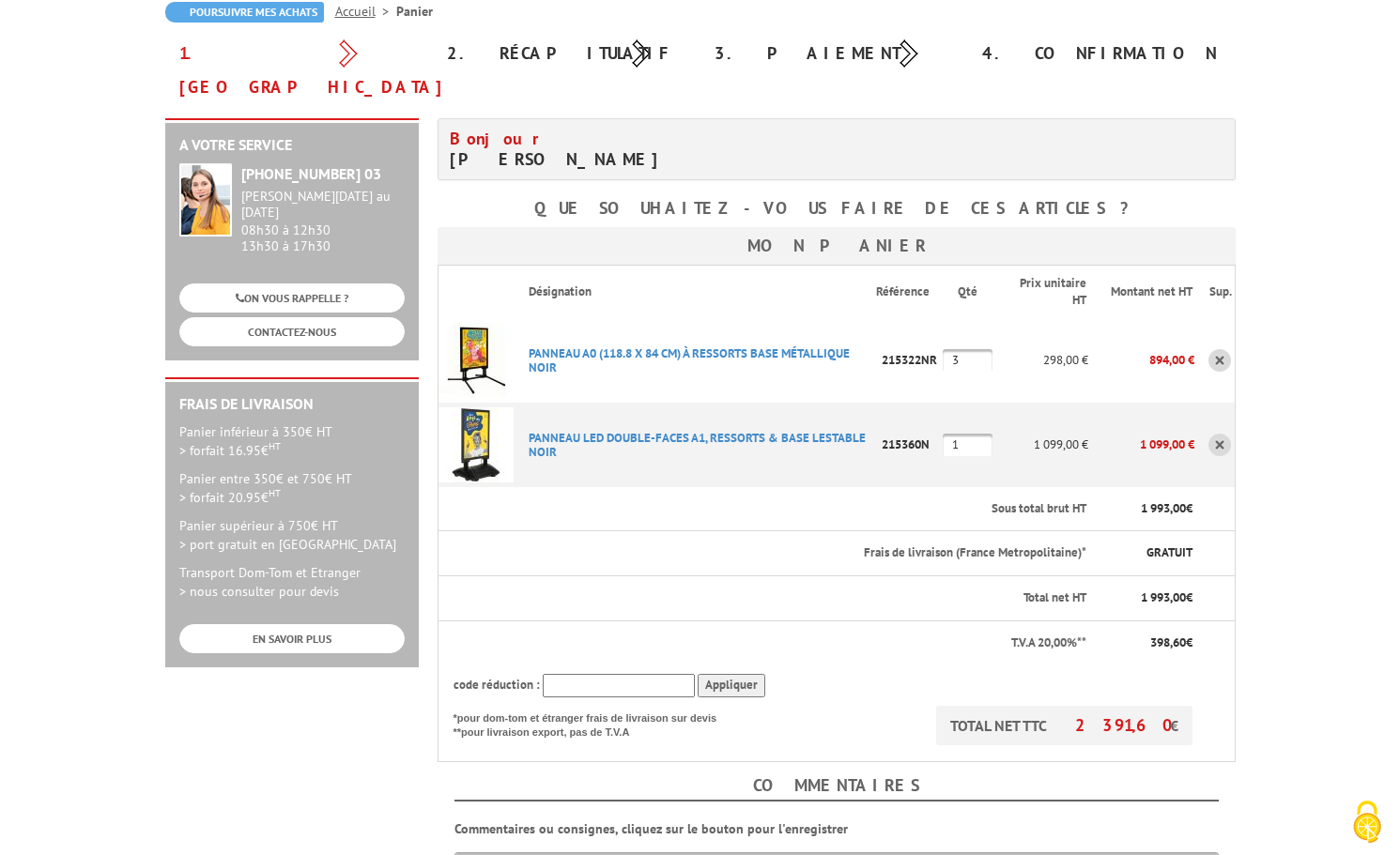
click at [1215, 349] on link at bounding box center [1219, 360] width 23 height 23
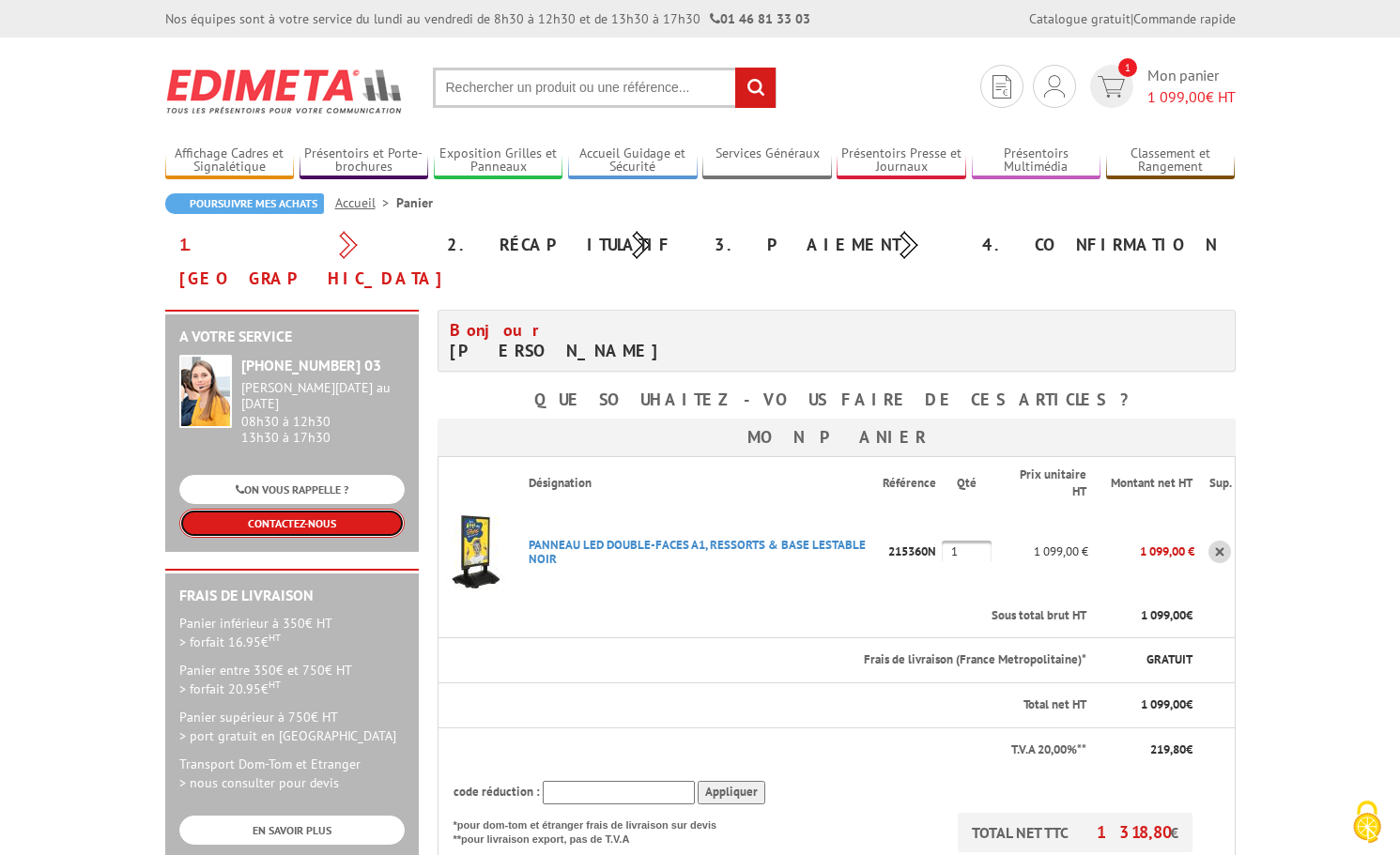
click at [286, 509] on link "CONTACTEZ-NOUS" at bounding box center [292, 522] width 226 height 29
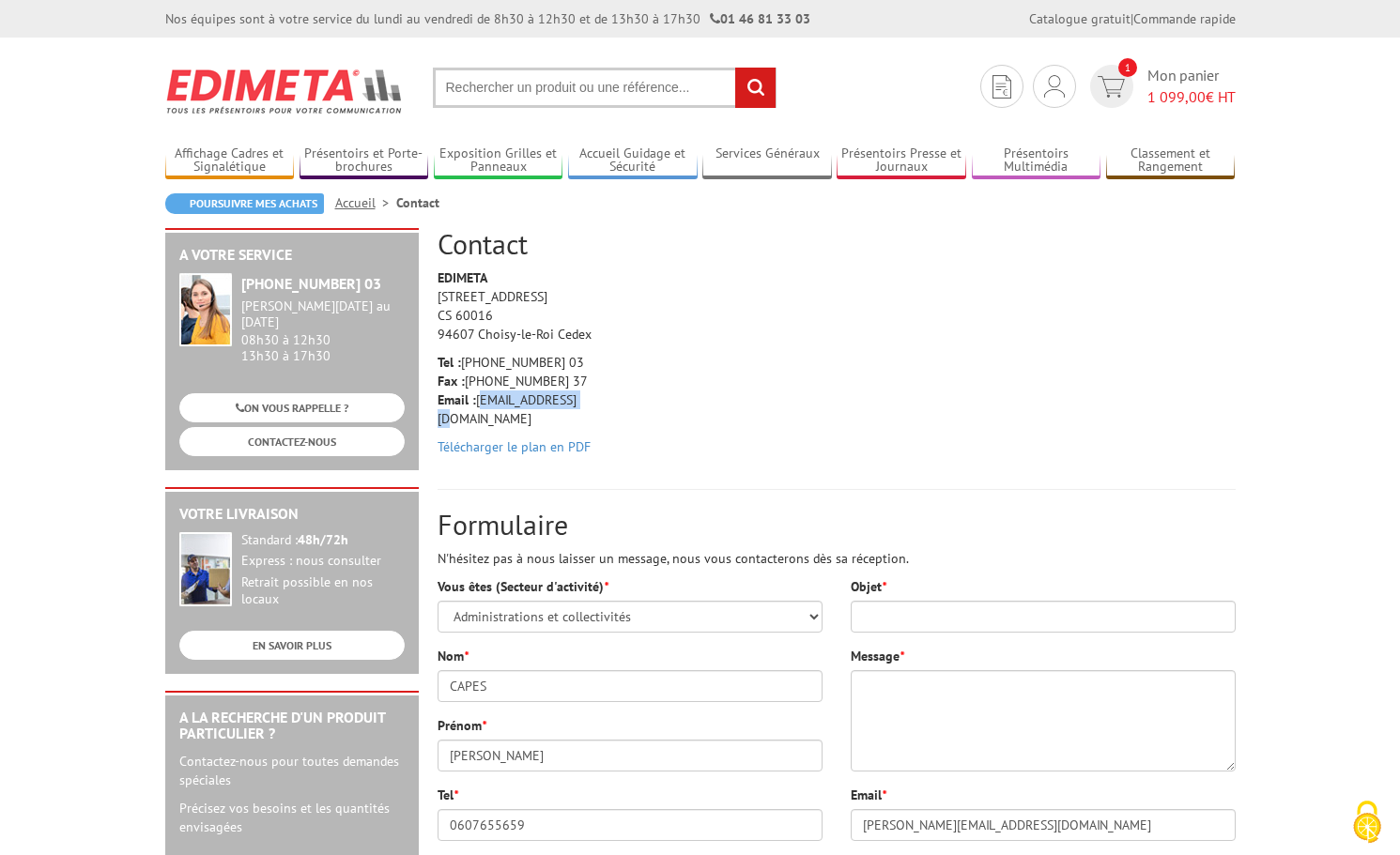
drag, startPoint x: 574, startPoint y: 400, endPoint x: 479, endPoint y: 403, distance: 95.0
click at [479, 403] on p "Tel : +33 (0)1 46 81 33 03 Fax : +33 (0)1 45 73 24 37 Email : info@edimeta.fr" at bounding box center [526, 391] width 178 height 75
copy p "[EMAIL_ADDRESS][DOMAIN_NAME]"
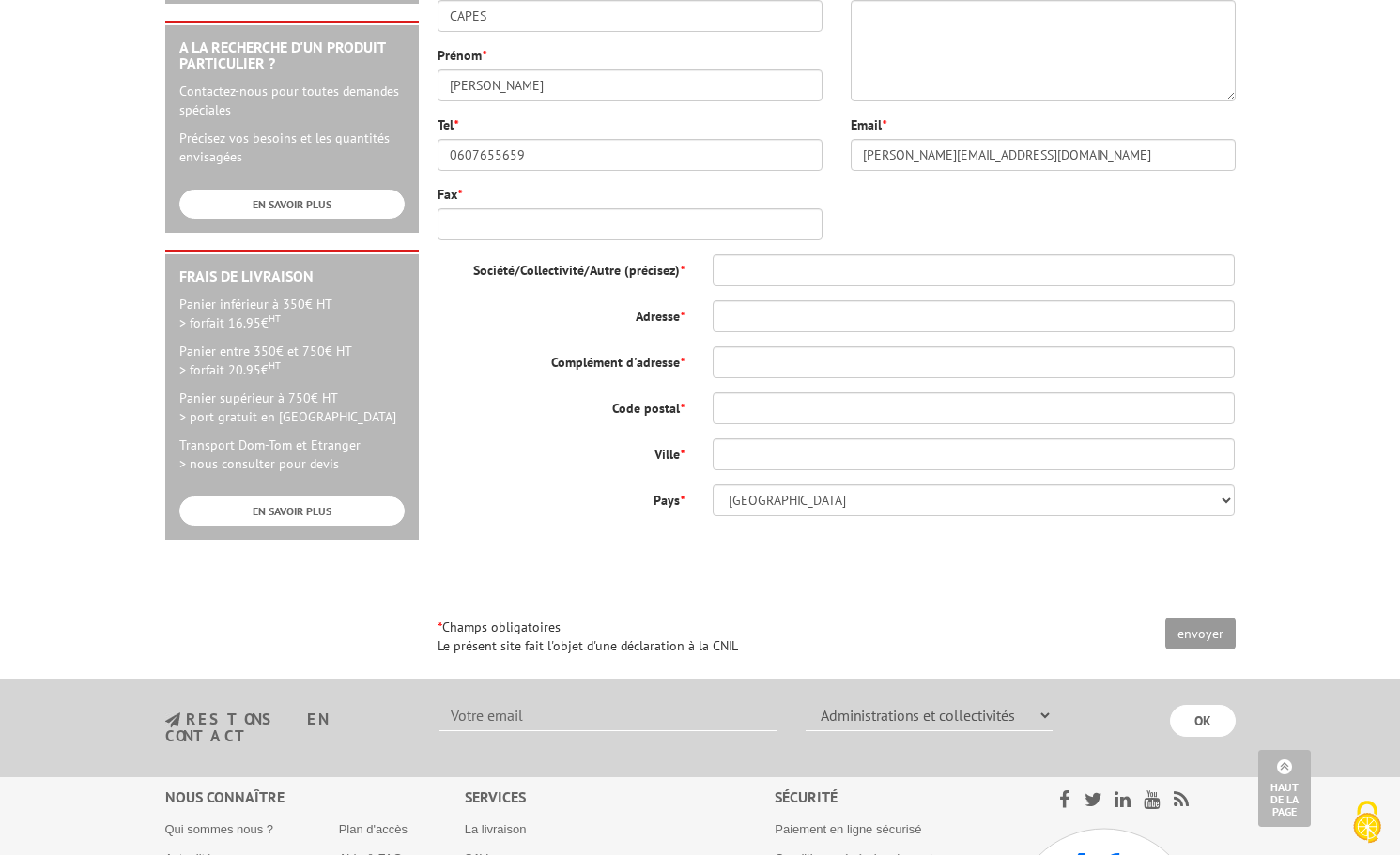
scroll to position [383, 0]
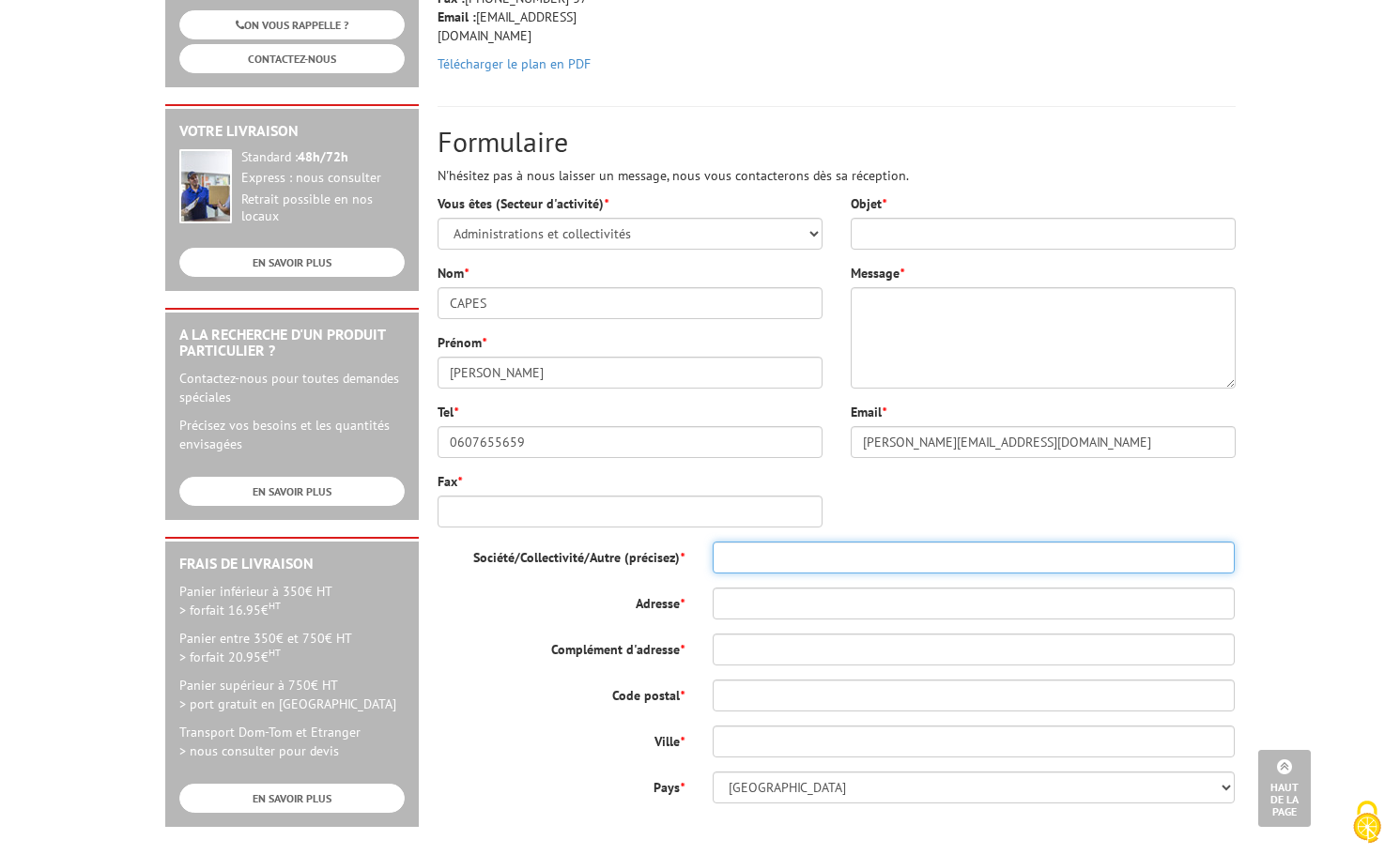
click at [727, 564] on input "Société/Collectivité/Autre (précisez) *" at bounding box center [974, 557] width 522 height 32
type input "Communauté de communes du Pays de Valois"
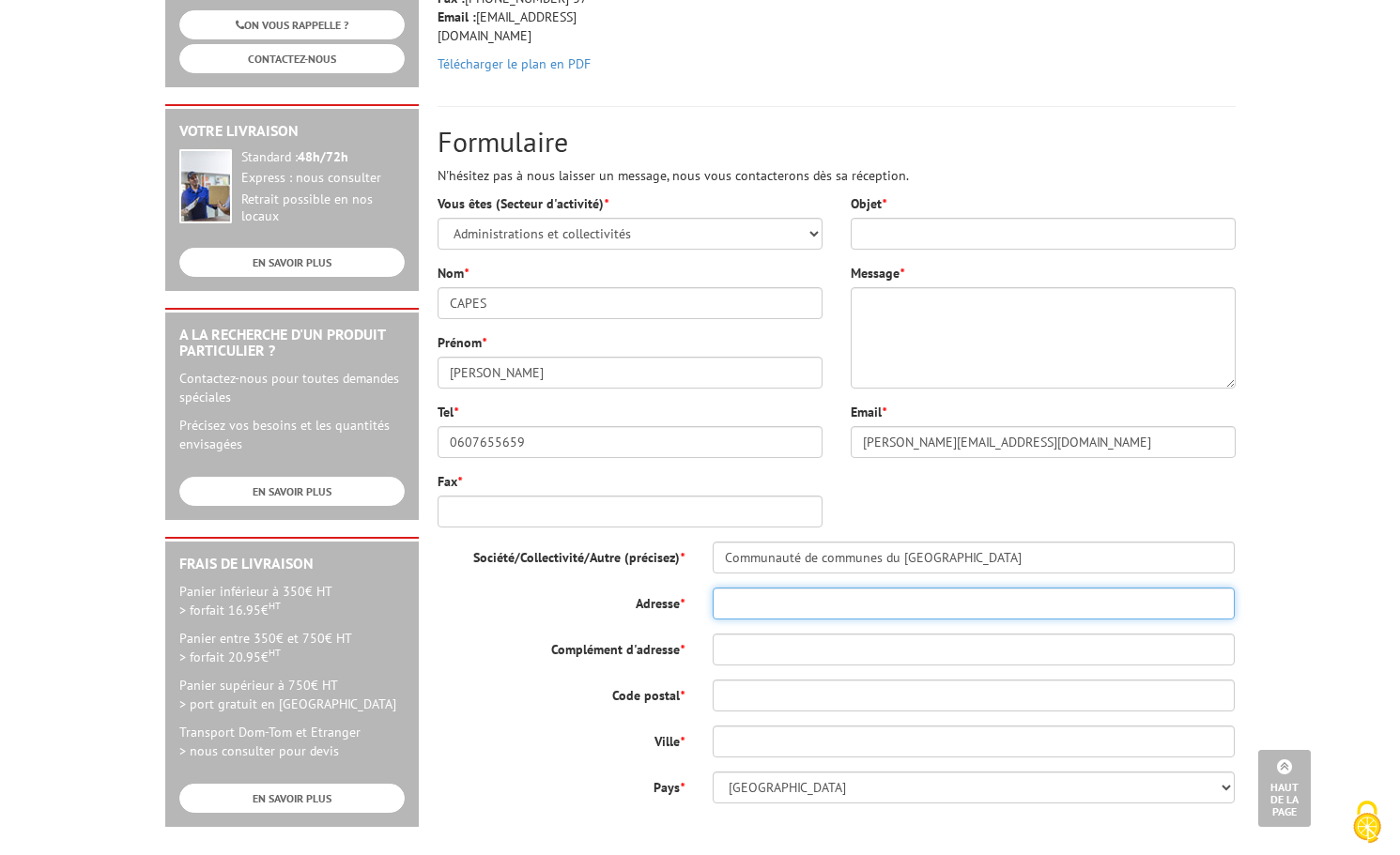
click at [778, 602] on input "Adresse *" at bounding box center [974, 604] width 522 height 32
type input "62 route de Soissons"
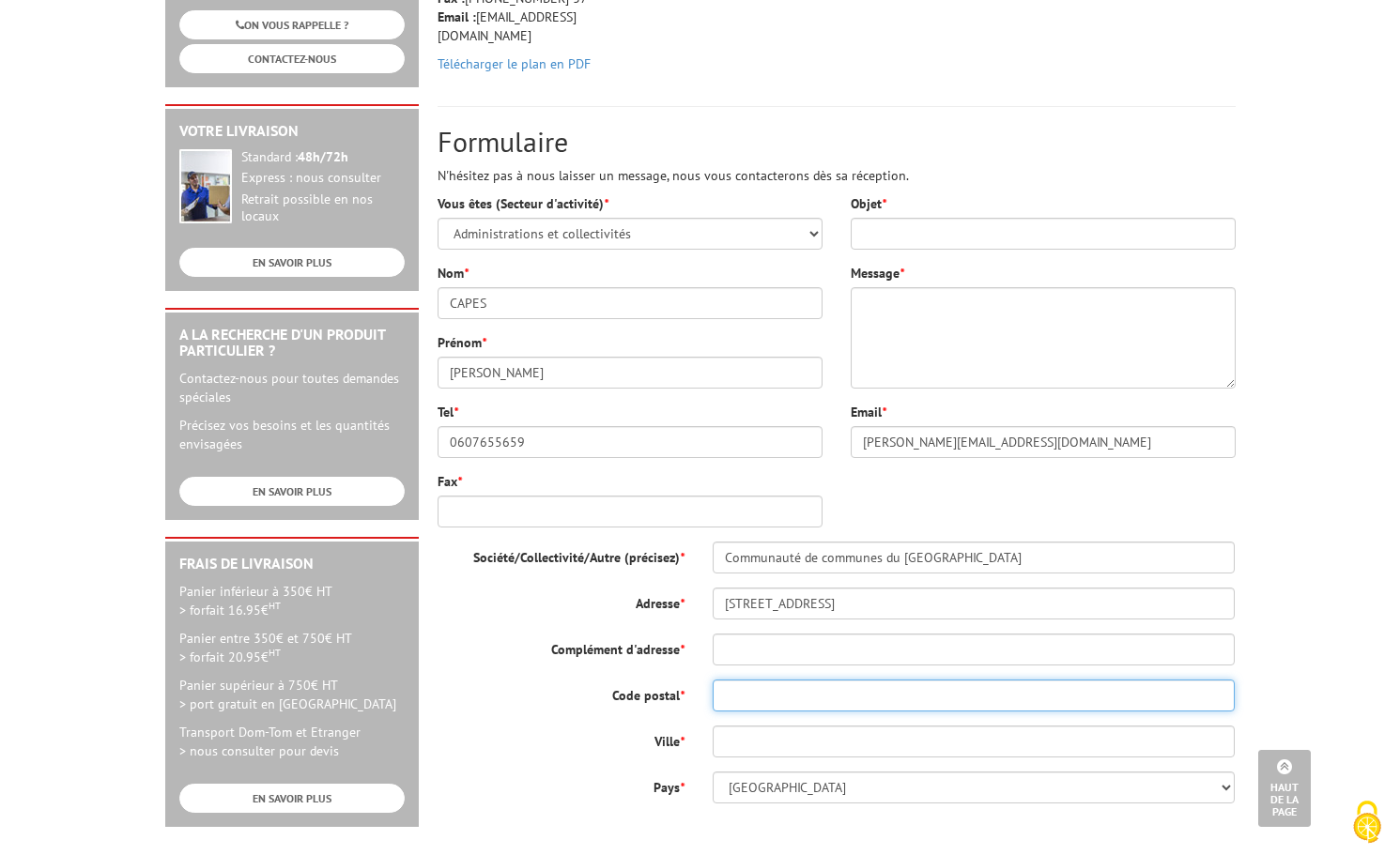
click at [763, 697] on input "Code postal *" at bounding box center [974, 696] width 522 height 32
type input "60800"
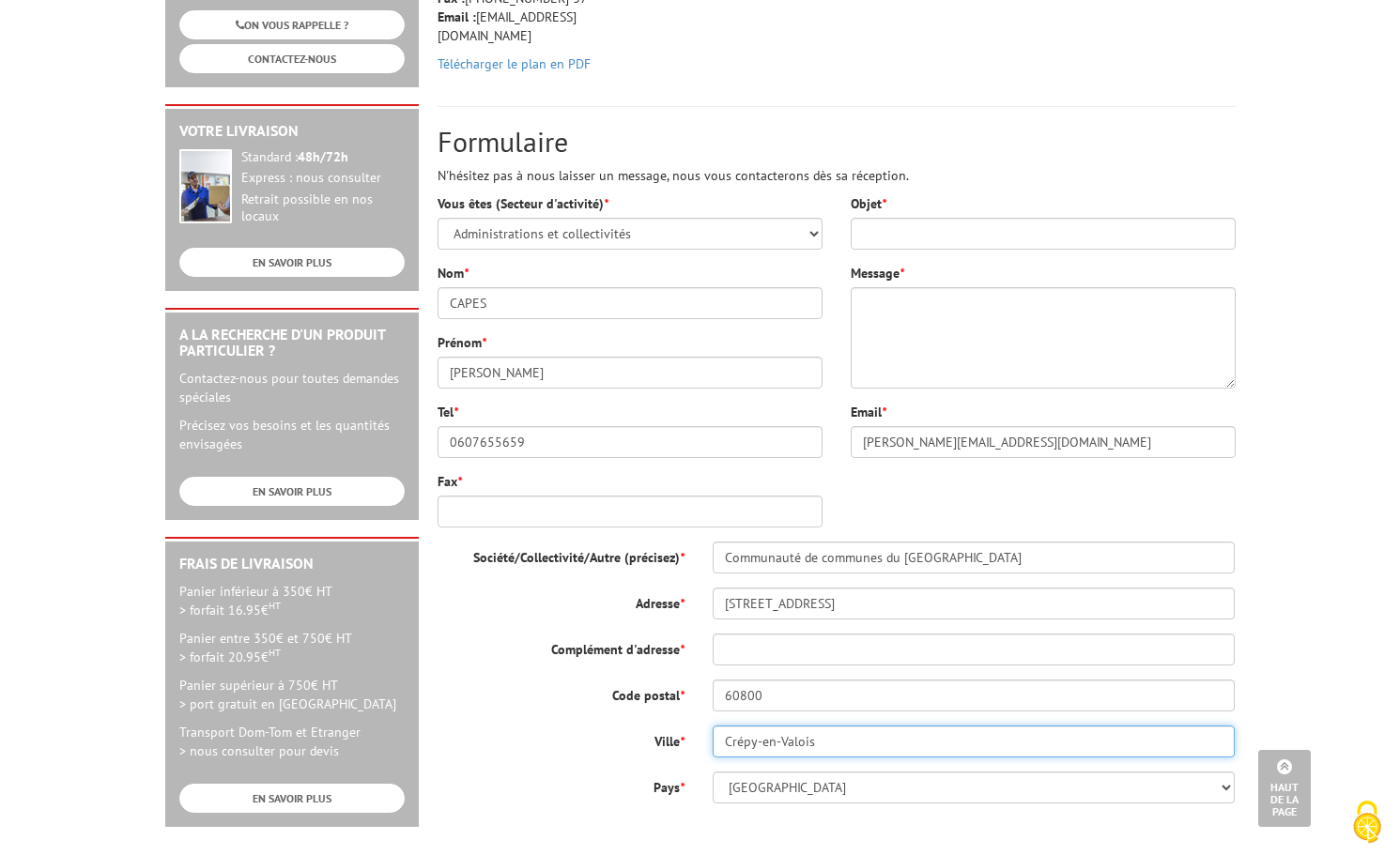
type input "Crépy-en-Valois"
click at [553, 700] on label "Code postal *" at bounding box center [561, 693] width 275 height 26
click at [712, 700] on input "60800" at bounding box center [974, 696] width 522 height 32
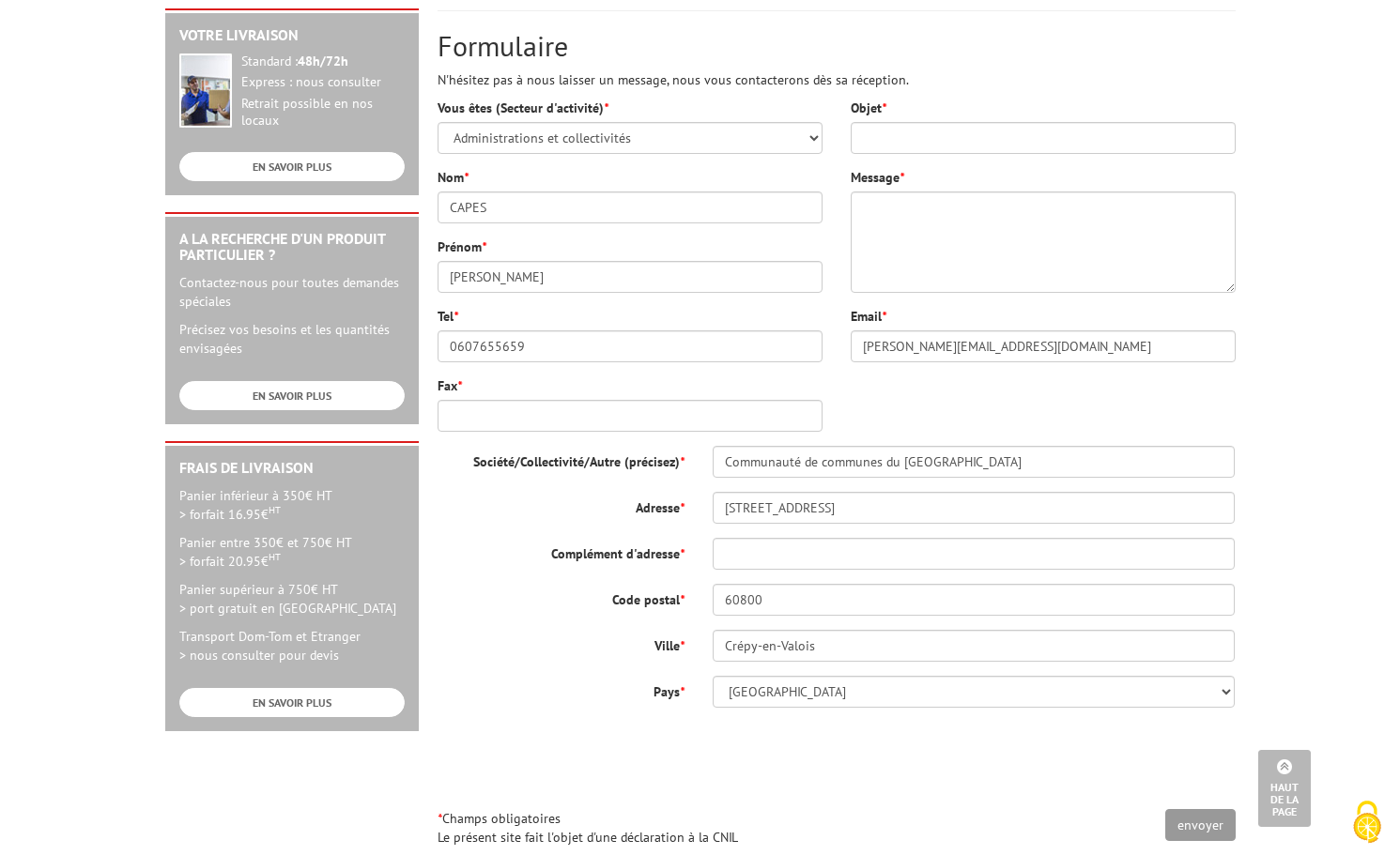
click at [540, 709] on div "Société/Collectivité/Autre (précisez) * Communauté de communes du Pays de Valoi…" at bounding box center [836, 651] width 826 height 411
click at [879, 140] on input "Objet *" at bounding box center [1043, 138] width 385 height 32
type input "Demande de devis"
click at [916, 214] on textarea "Message *" at bounding box center [1043, 242] width 385 height 101
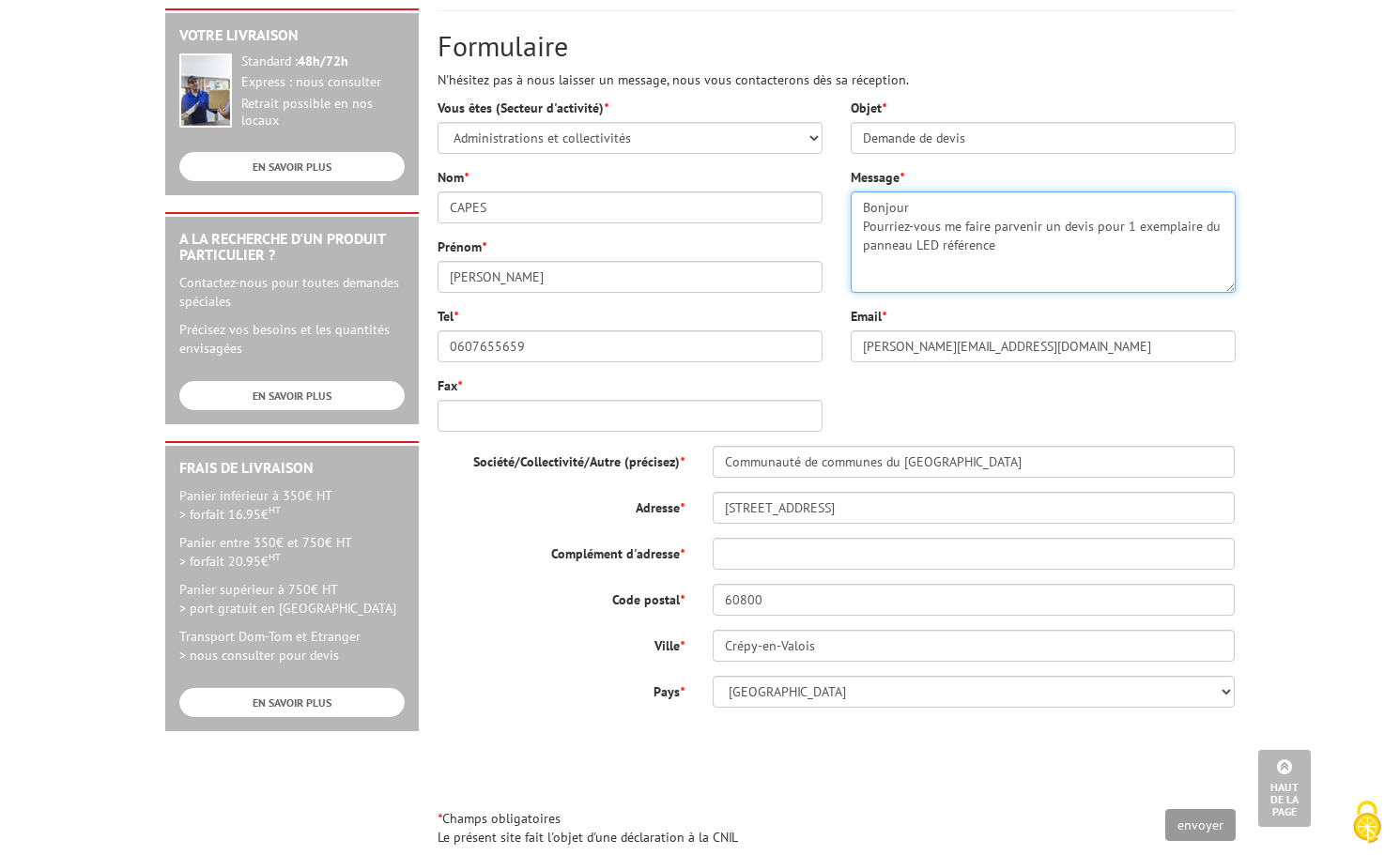
click at [1018, 247] on textarea "Bonjour Pourriez-vous me faire parvenir un devis pour 1 exemplaire du panneau L…" at bounding box center [1043, 242] width 385 height 101
paste textarea "Réf.215360N"
drag, startPoint x: 995, startPoint y: 244, endPoint x: 942, endPoint y: 248, distance: 53.2
click at [942, 248] on textarea "Bonjour Pourriez-vous me faire parvenir un devis pour 1 exemplaire du panneau L…" at bounding box center [1043, 242] width 385 height 101
click at [1042, 245] on textarea "Bonjour Pourriez-vous me faire parvenir un devis pour 1 exemplaire du panneau L…" at bounding box center [1043, 242] width 385 height 101
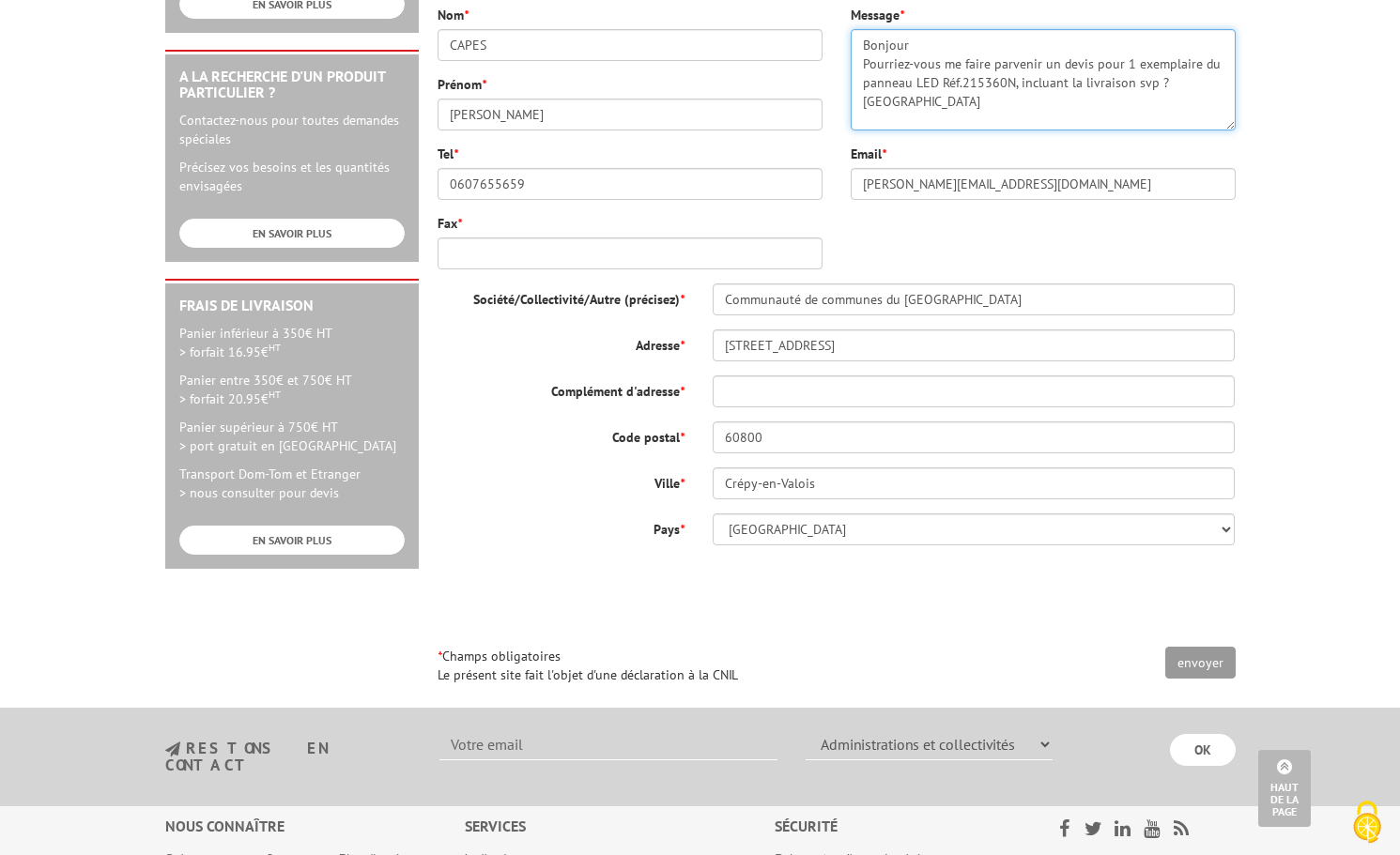
scroll to position [670, 0]
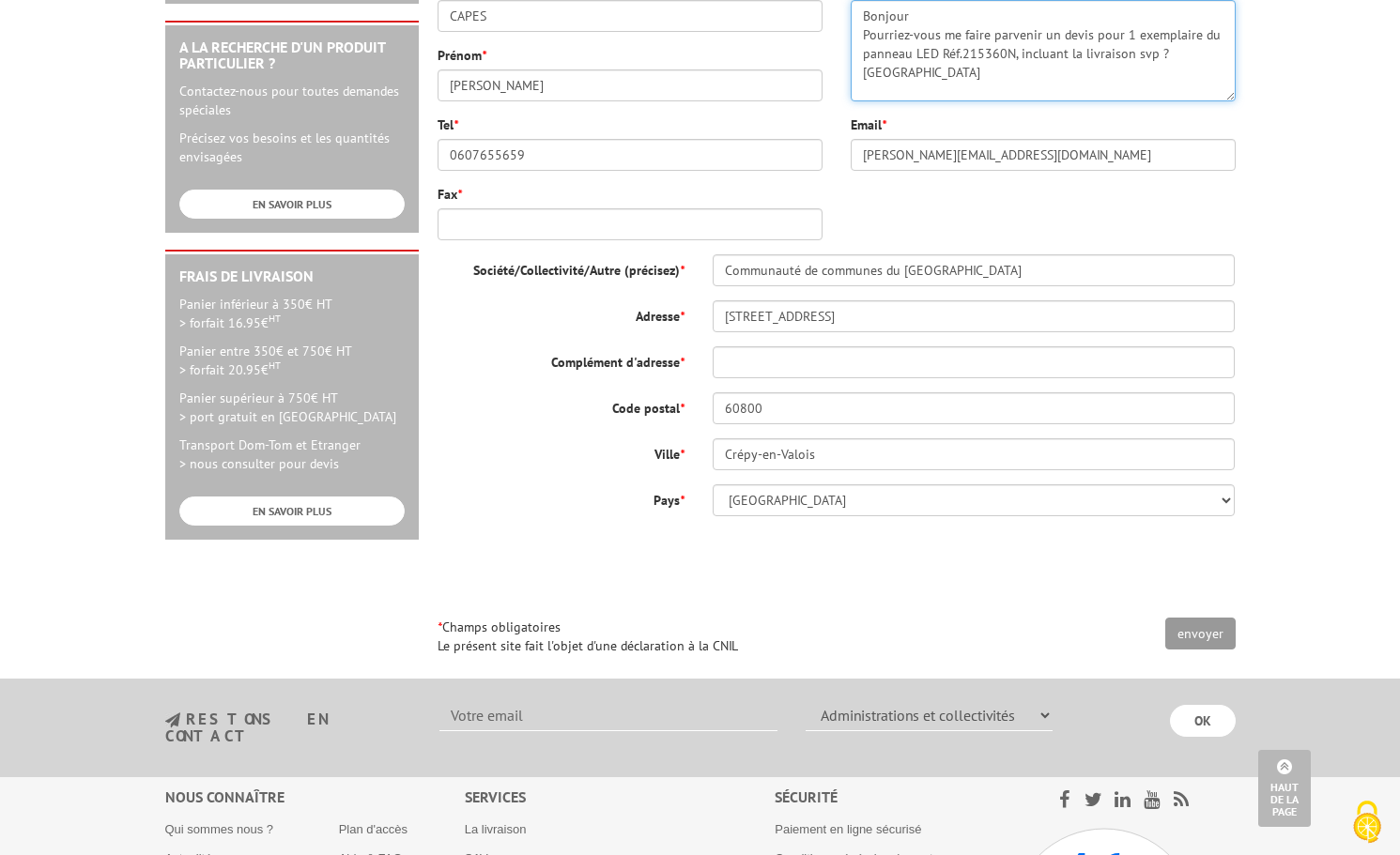
type textarea "Bonjour Pourriez-vous me faire parvenir un devis pour 1 exemplaire du panneau L…"
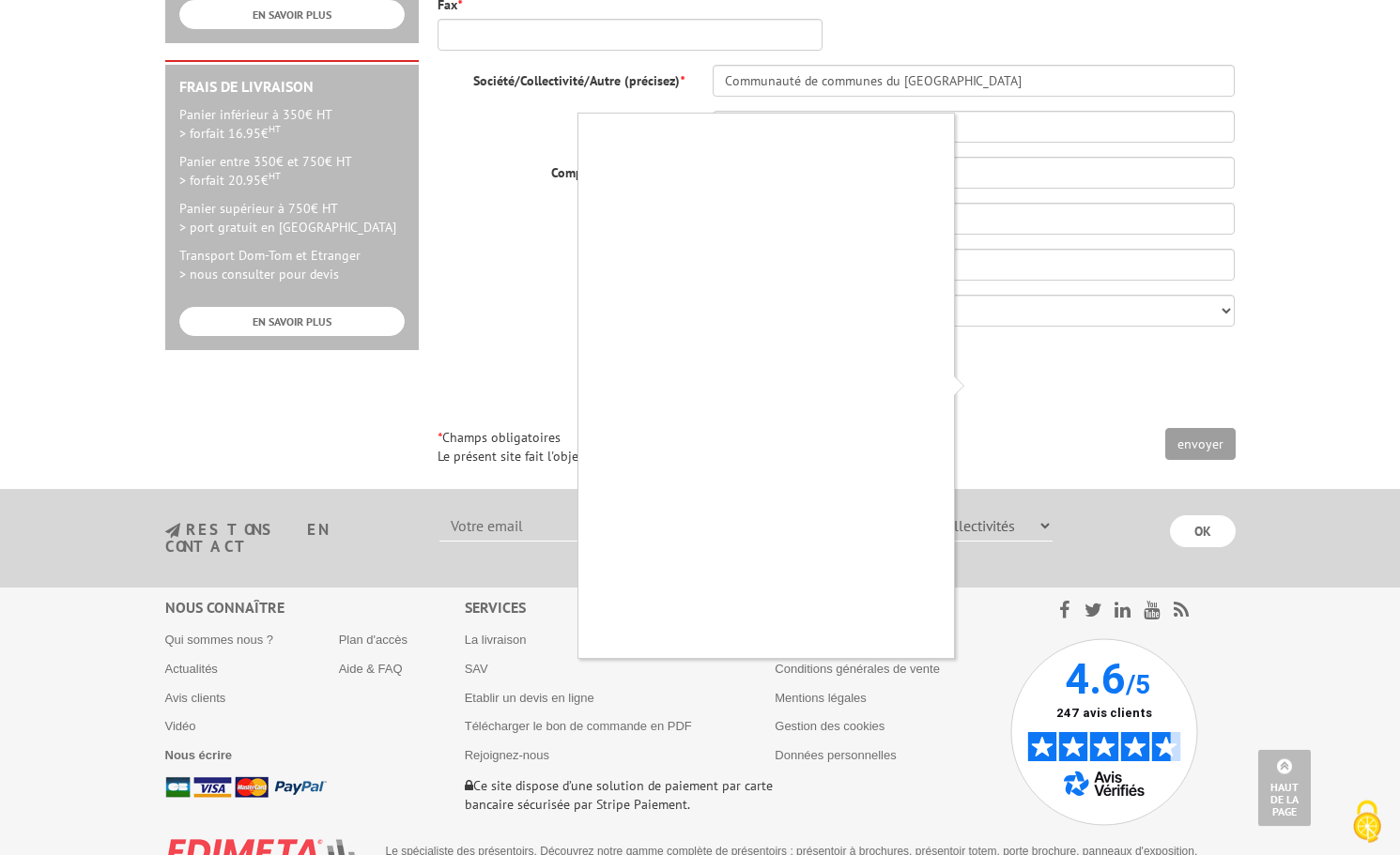
scroll to position [862, 0]
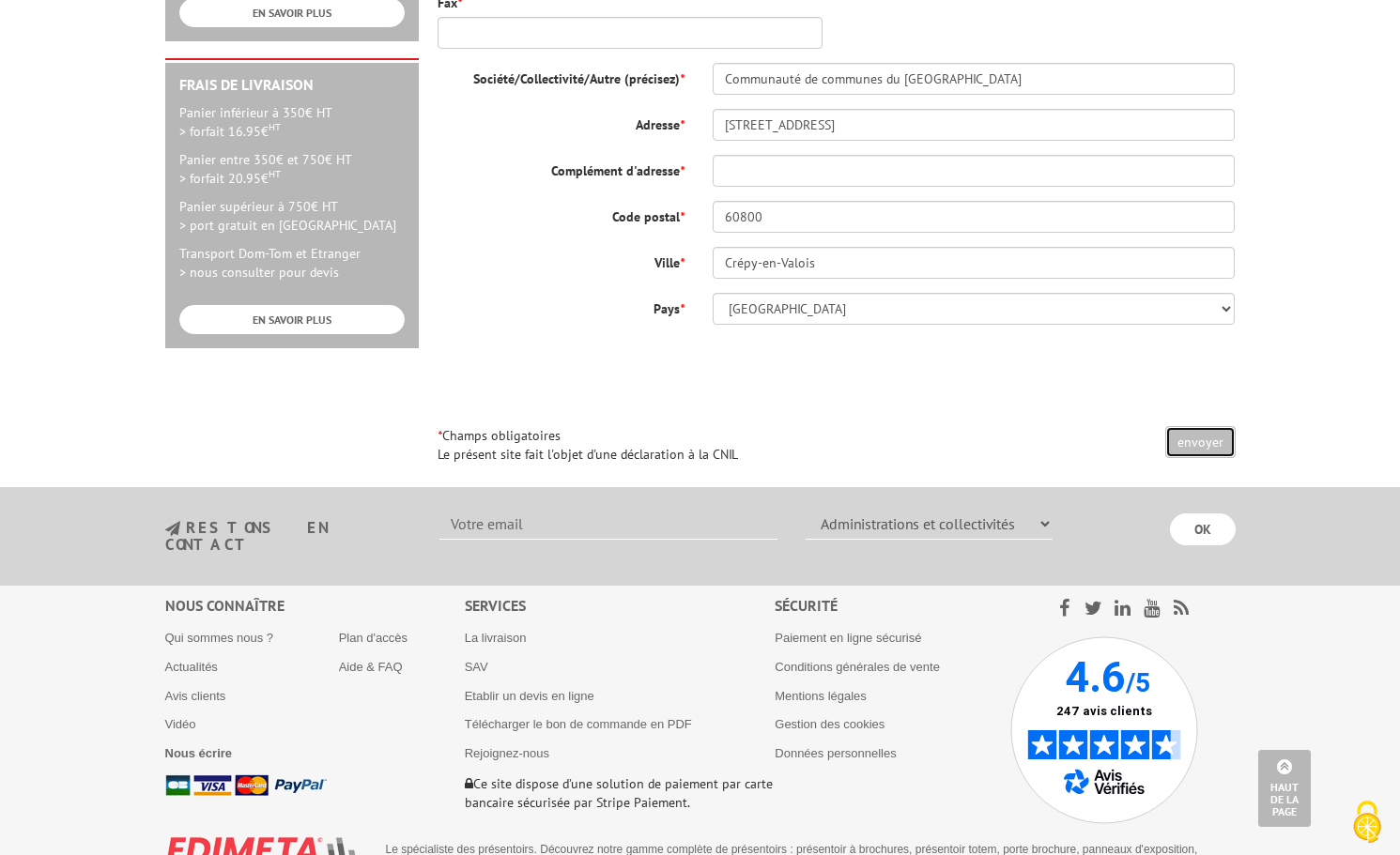
click at [1186, 436] on input "envoyer" at bounding box center [1199, 442] width 70 height 32
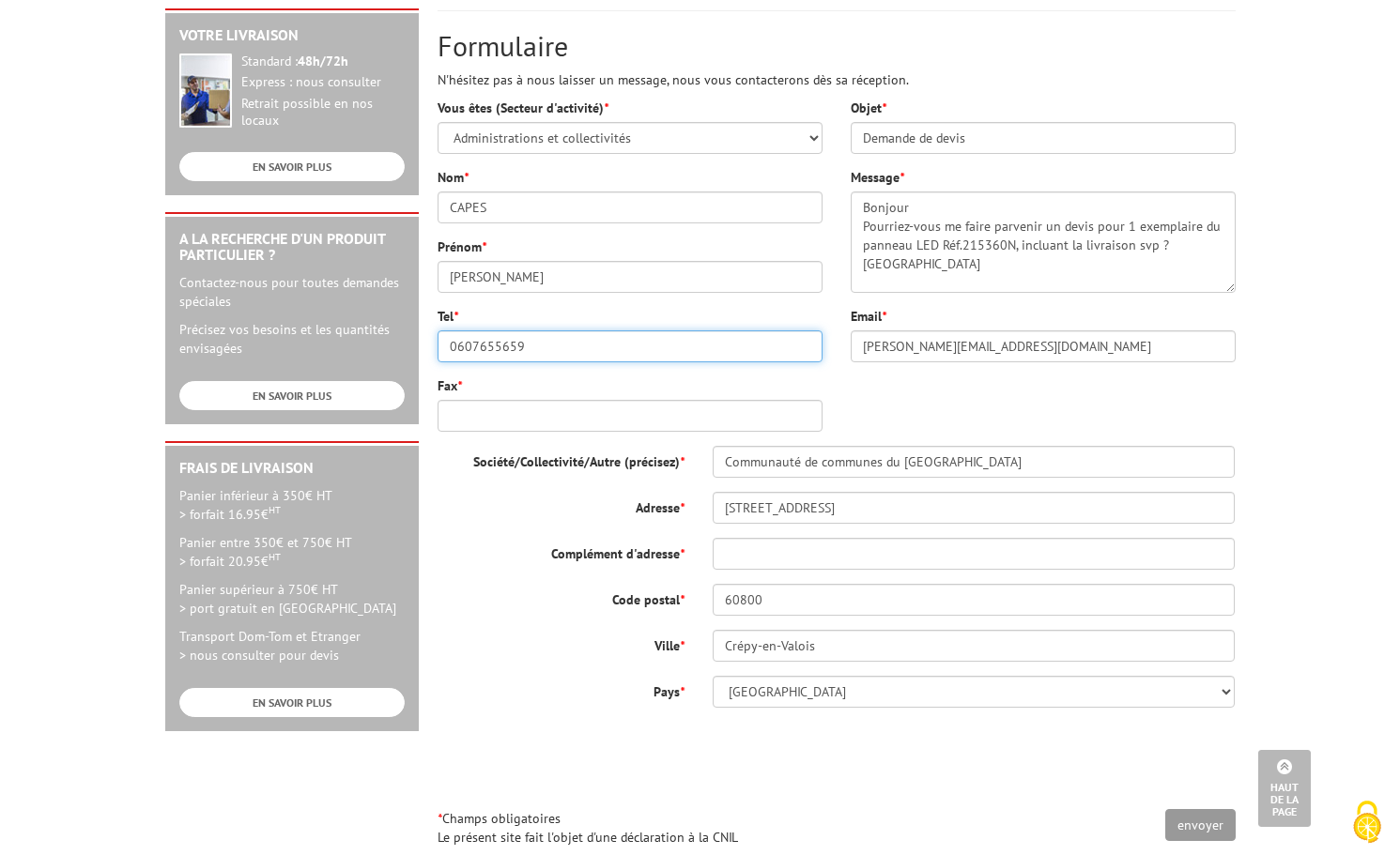
click at [513, 354] on input "0607655659" at bounding box center [629, 346] width 385 height 32
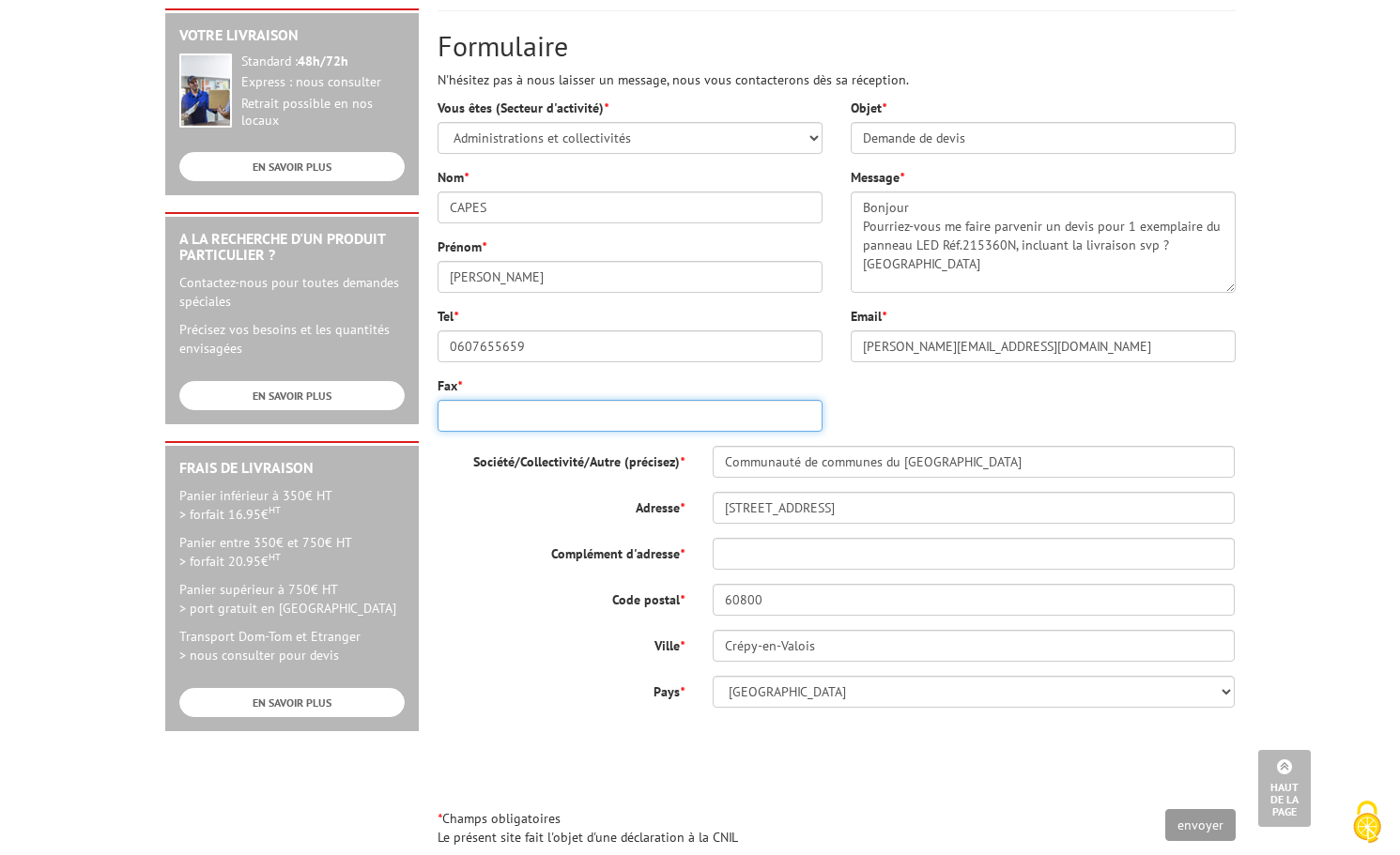
click at [500, 416] on input "Fax *" at bounding box center [629, 416] width 385 height 32
paste input "0607655659"
type input "0607655659"
click at [470, 617] on div "Société/Collectivité/Autre (précisez) * Communauté de communes du Pays de Valoi…" at bounding box center [836, 577] width 797 height 262
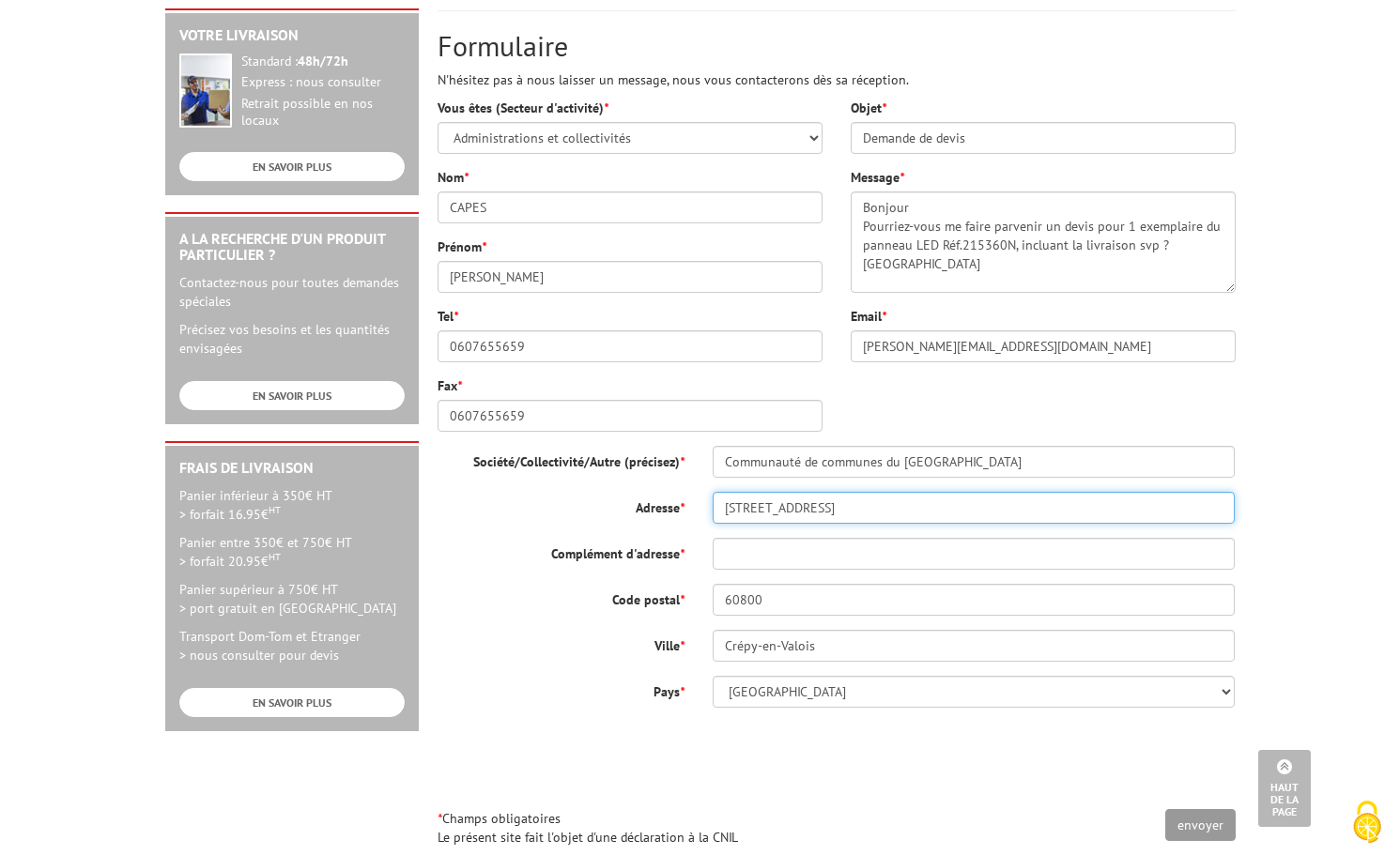
click at [783, 513] on input "62 route de Soissons" at bounding box center [974, 508] width 522 height 32
drag, startPoint x: 513, startPoint y: 659, endPoint x: 606, endPoint y: 636, distance: 95.8
click at [513, 660] on div "Ville * Crépy-en-Valois" at bounding box center [836, 646] width 826 height 32
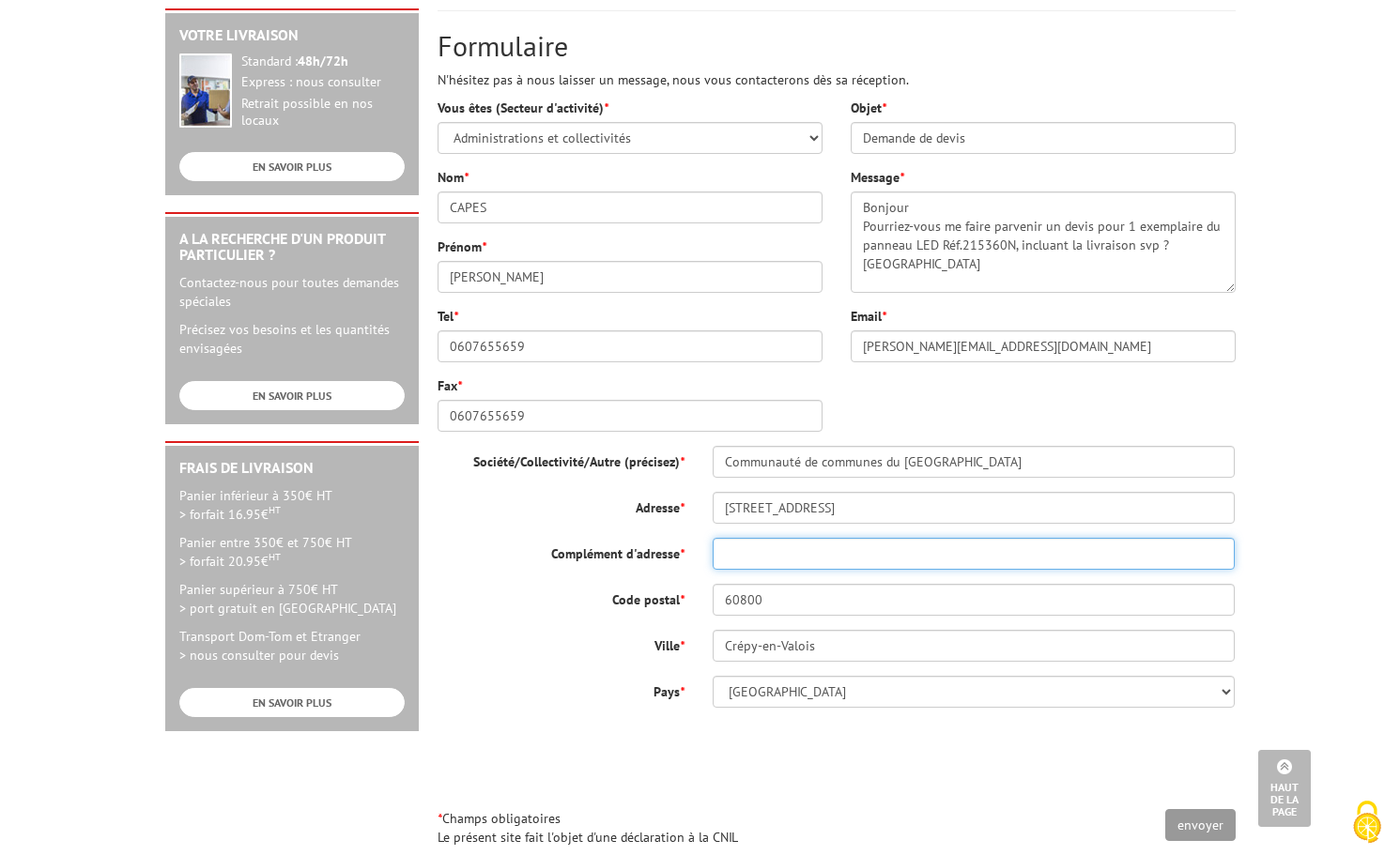
click at [748, 548] on input "Complément d'adresse *" at bounding box center [974, 554] width 522 height 32
paste input "62 route de Soissons"
type input "62 route de Soissons"
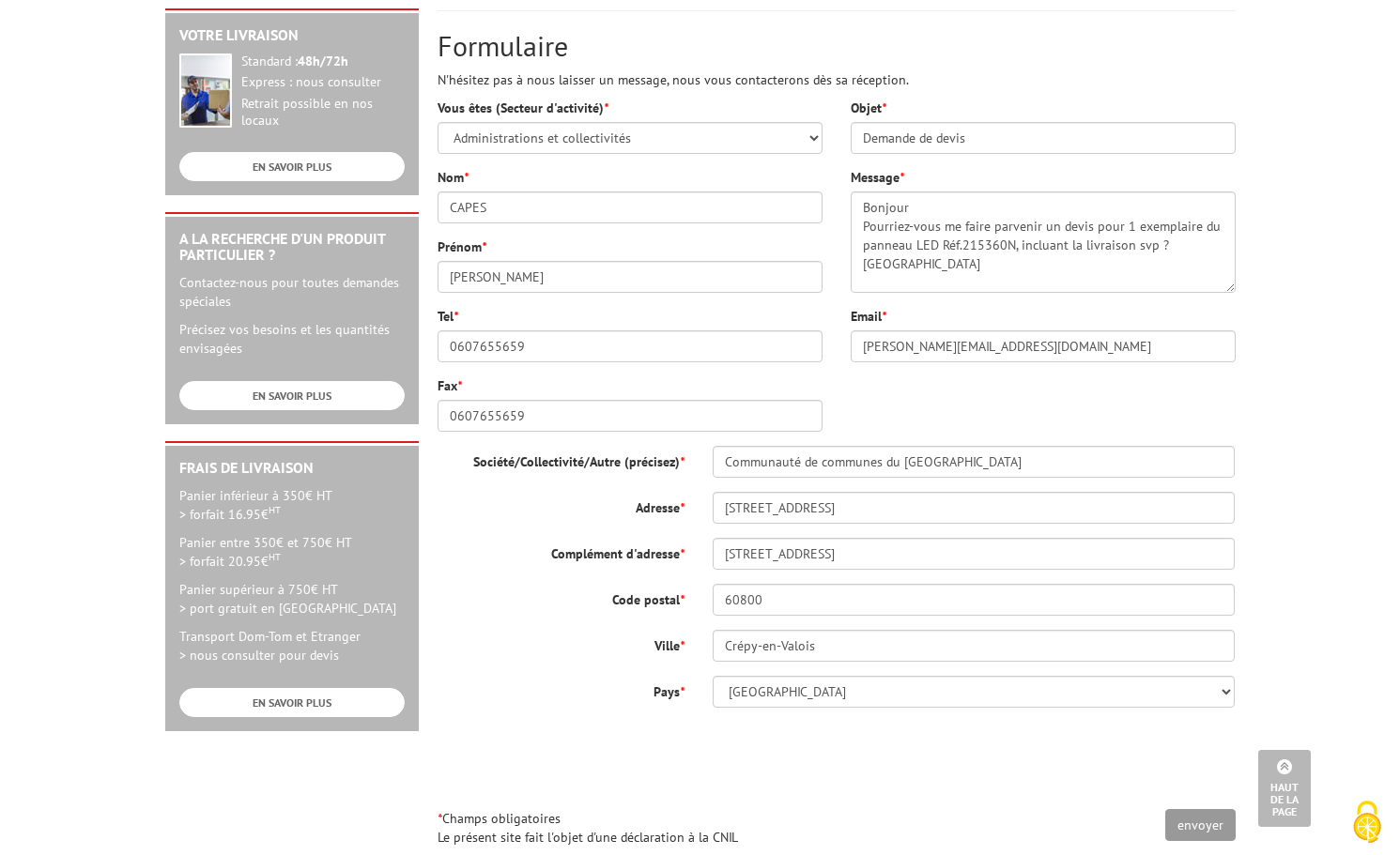
click at [560, 713] on div "Société/Collectivité/Autre (précisez) * Communauté de communes du Pays de Valoi…" at bounding box center [836, 651] width 826 height 411
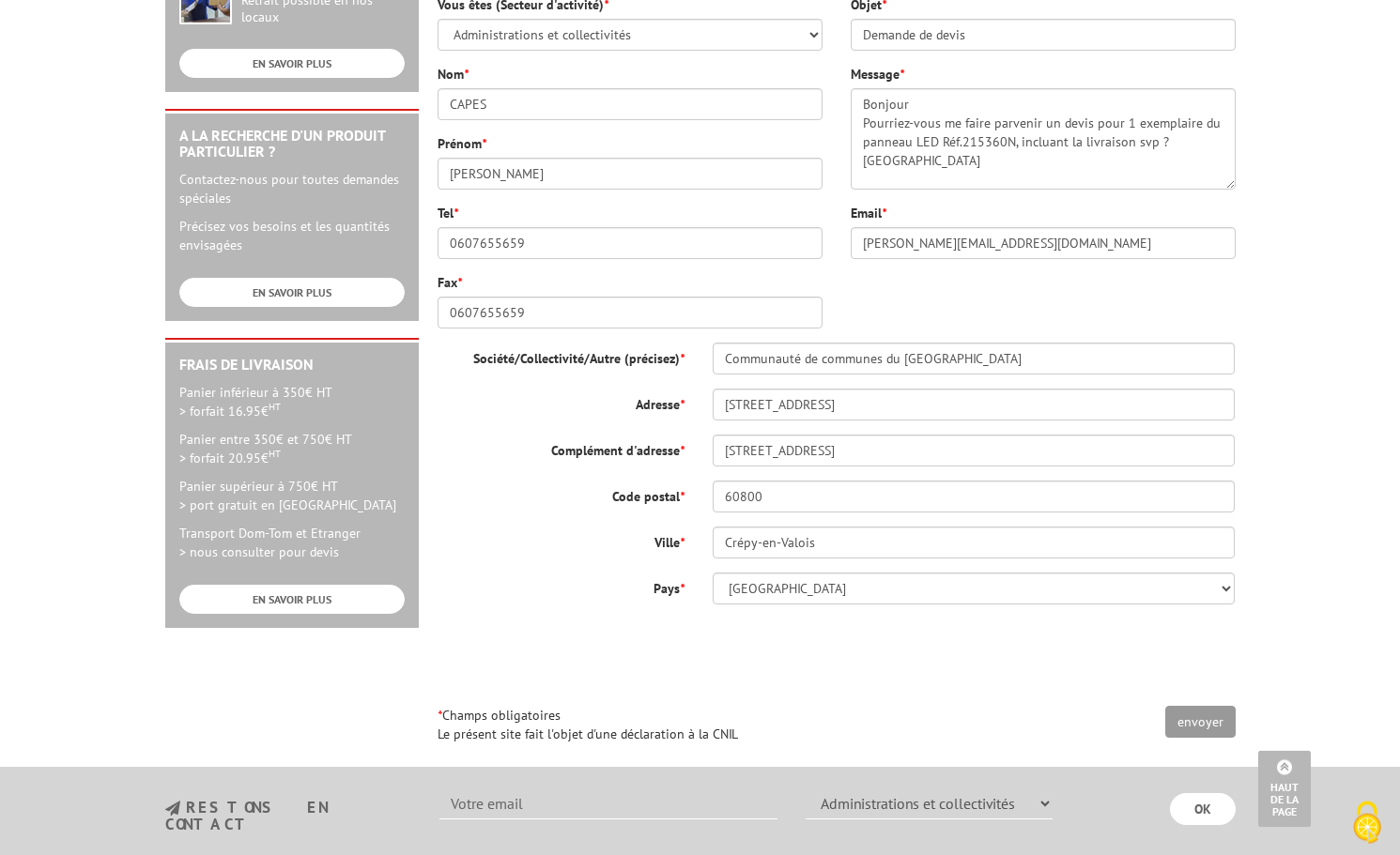
scroll to position [670, 0]
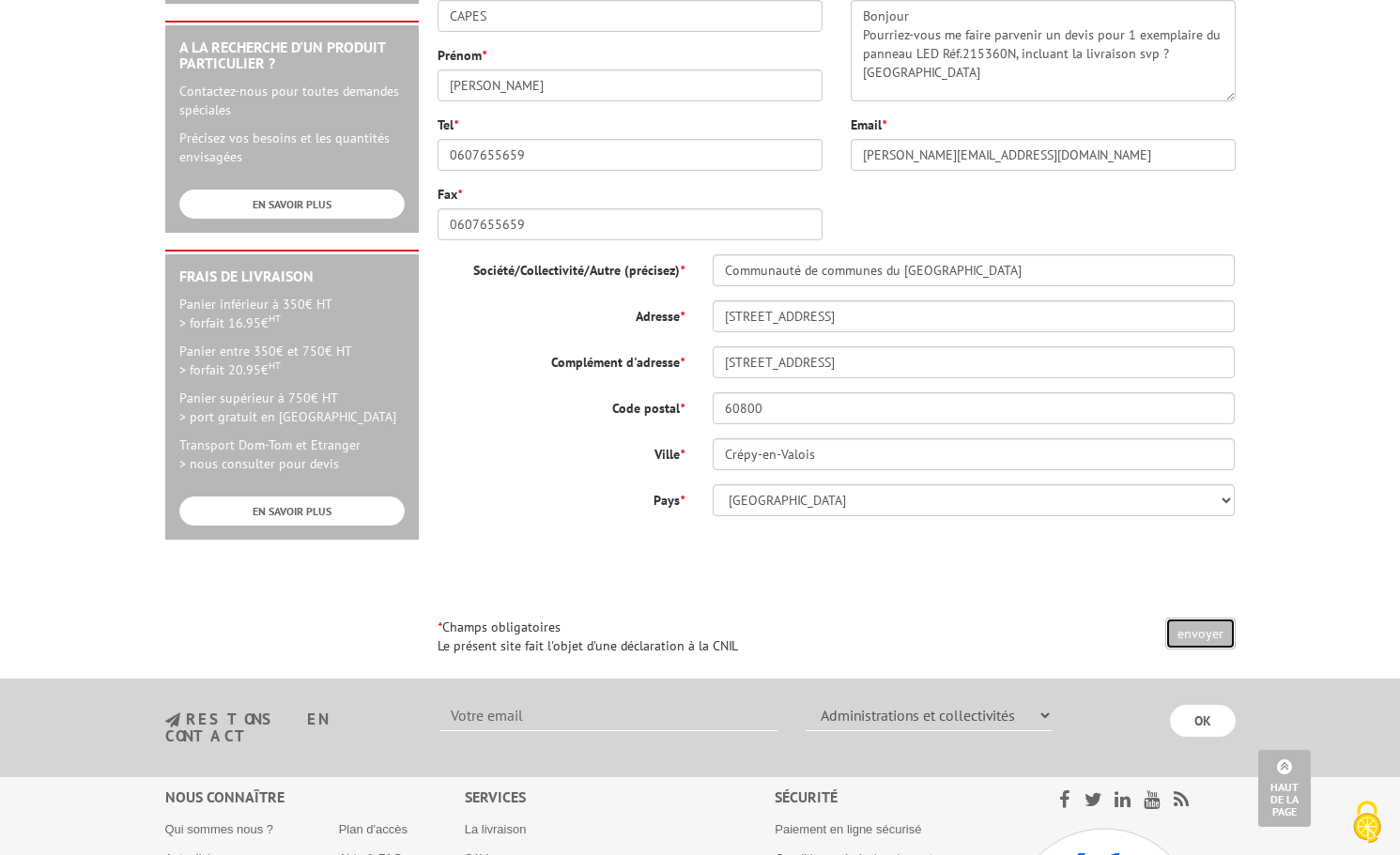
click at [1210, 636] on input "envoyer" at bounding box center [1199, 633] width 70 height 32
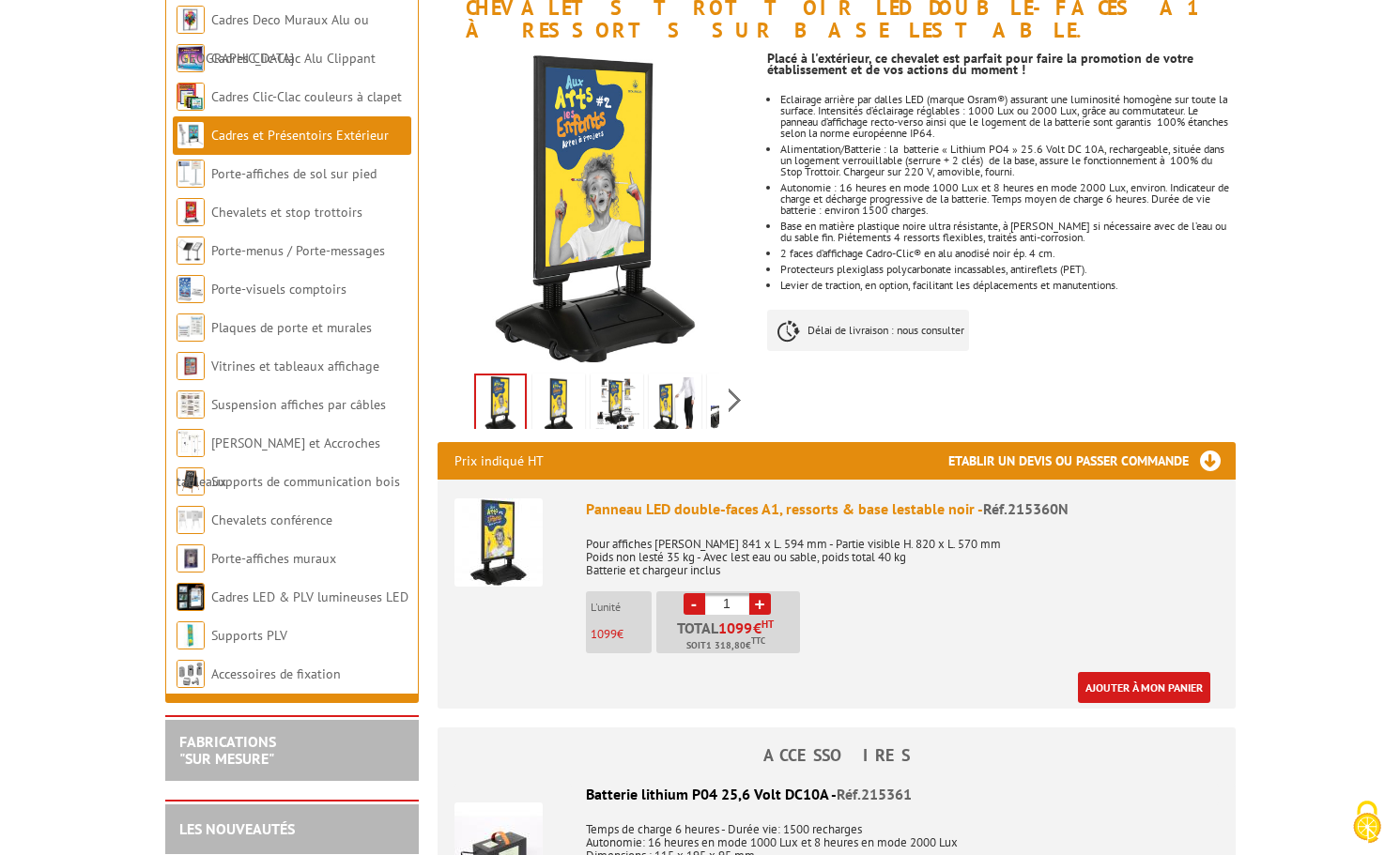
scroll to position [287, 0]
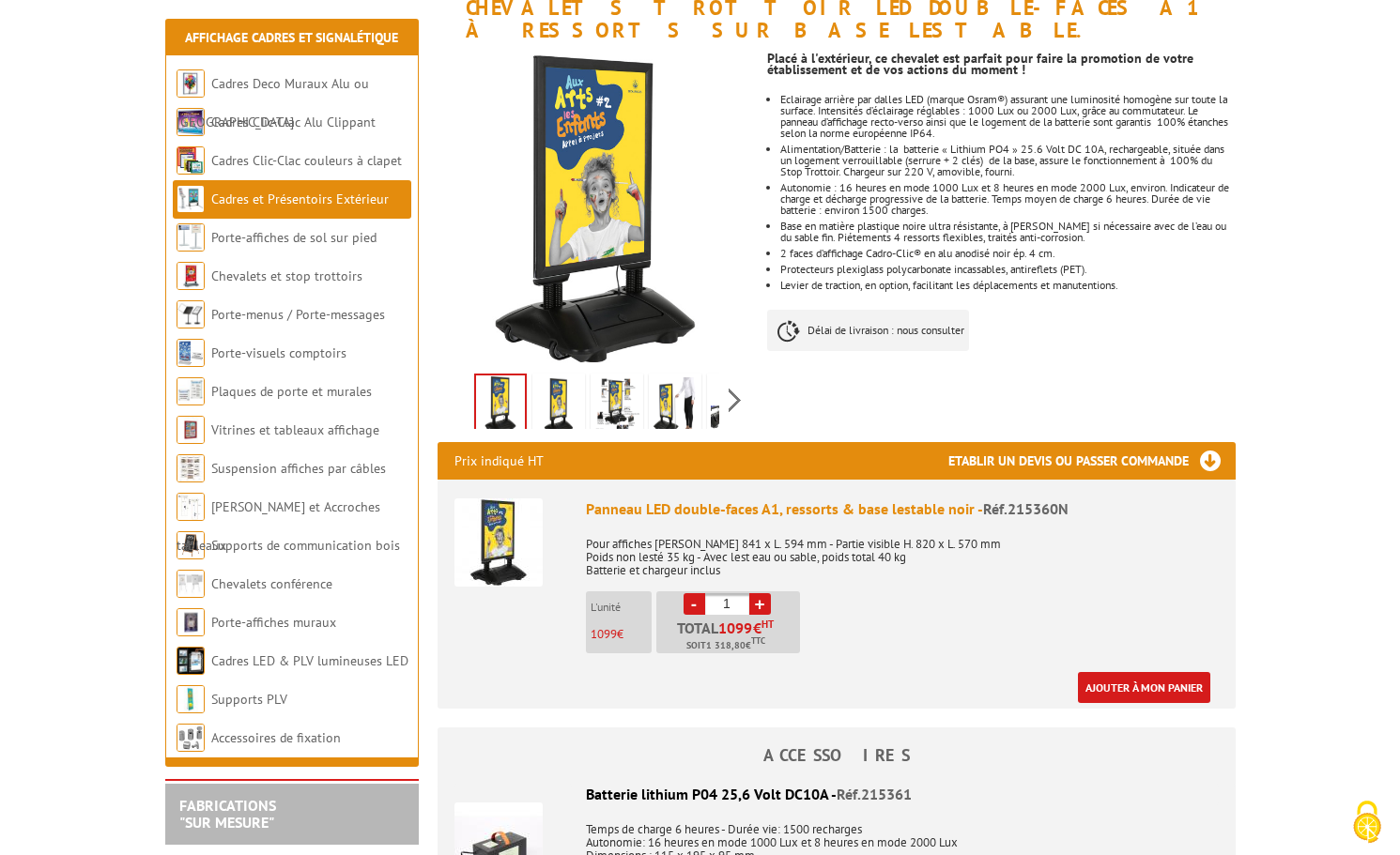
drag, startPoint x: 981, startPoint y: 487, endPoint x: 1066, endPoint y: 484, distance: 85.1
click at [1066, 499] on div "Panneau LED double-faces A1, ressorts & base lestable noir - Réf.215360N" at bounding box center [901, 510] width 632 height 22
copy div "Réf.215360N"
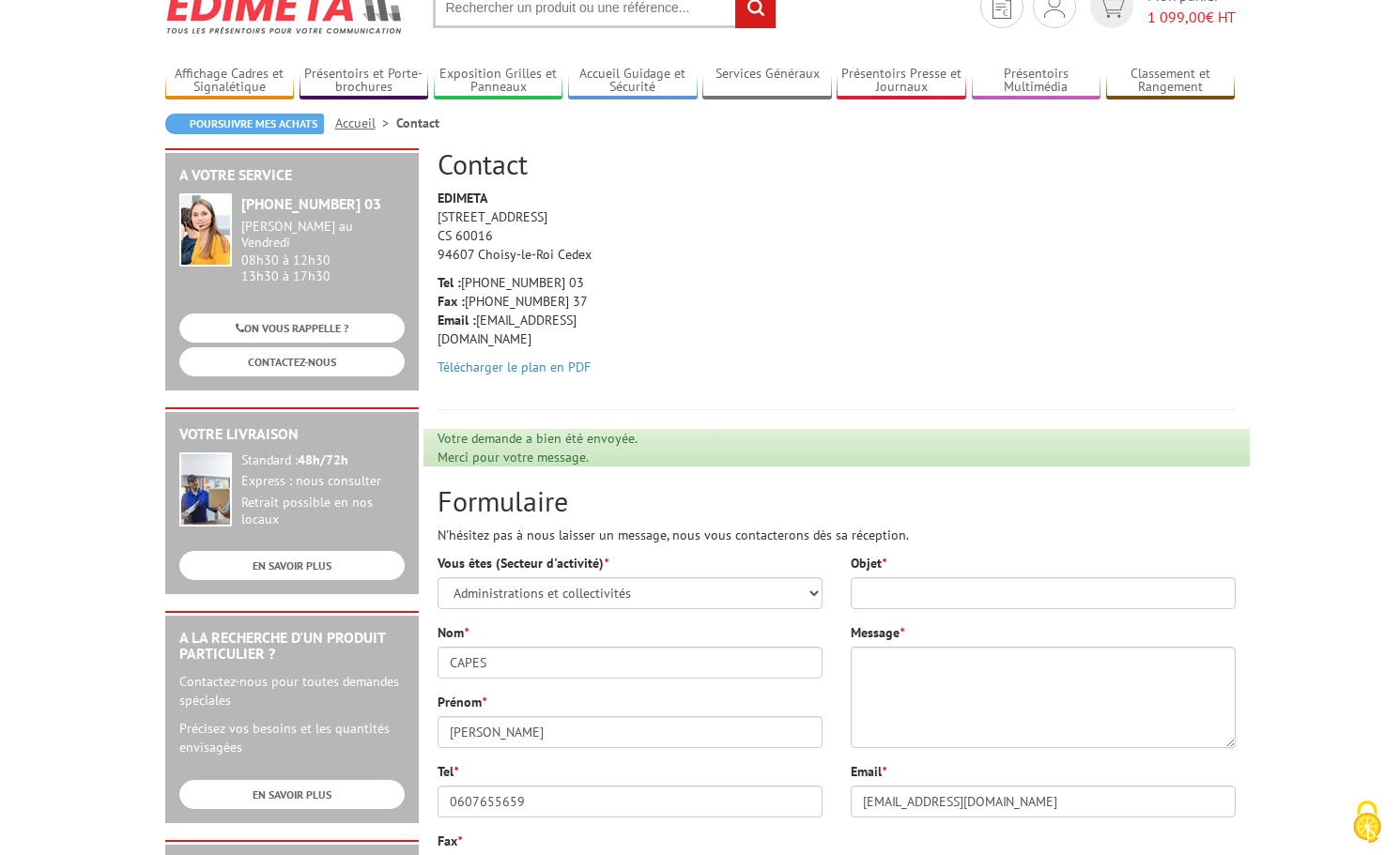
scroll to position [96, 0]
